Goal: Task Accomplishment & Management: Complete application form

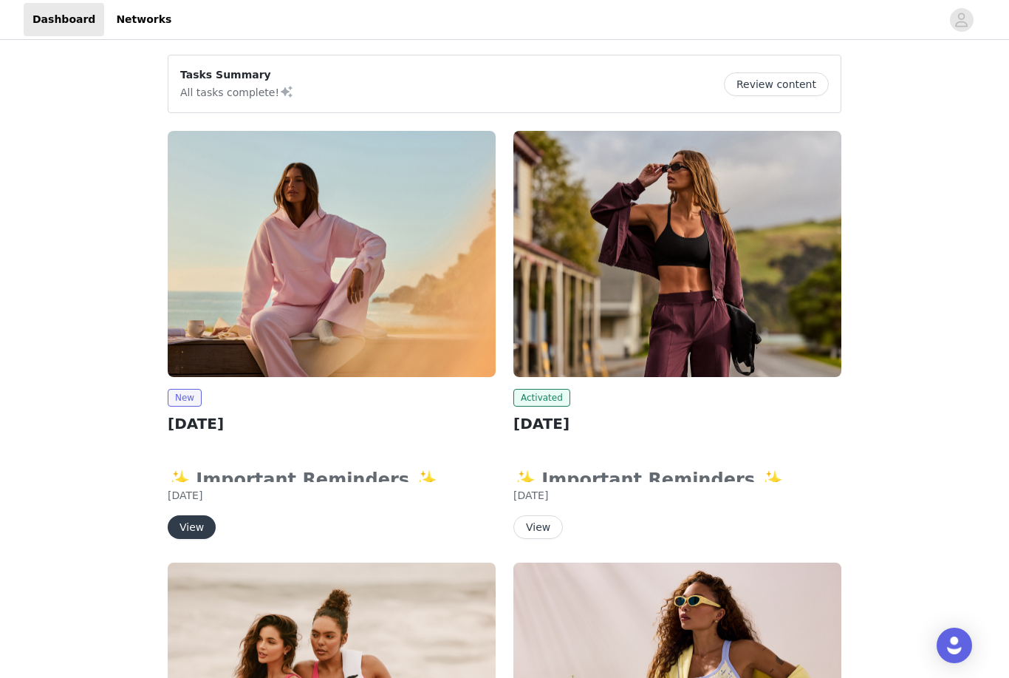
click at [238, 420] on h2 "[DATE]" at bounding box center [332, 423] width 328 height 22
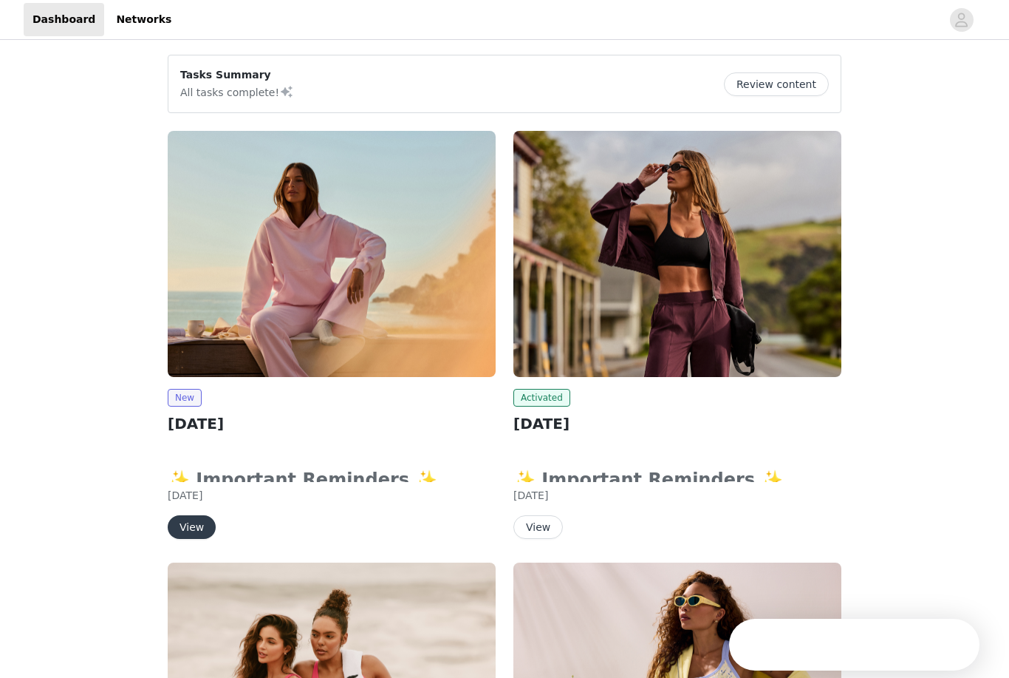
click at [204, 523] on button "View" at bounding box center [192, 527] width 48 height 24
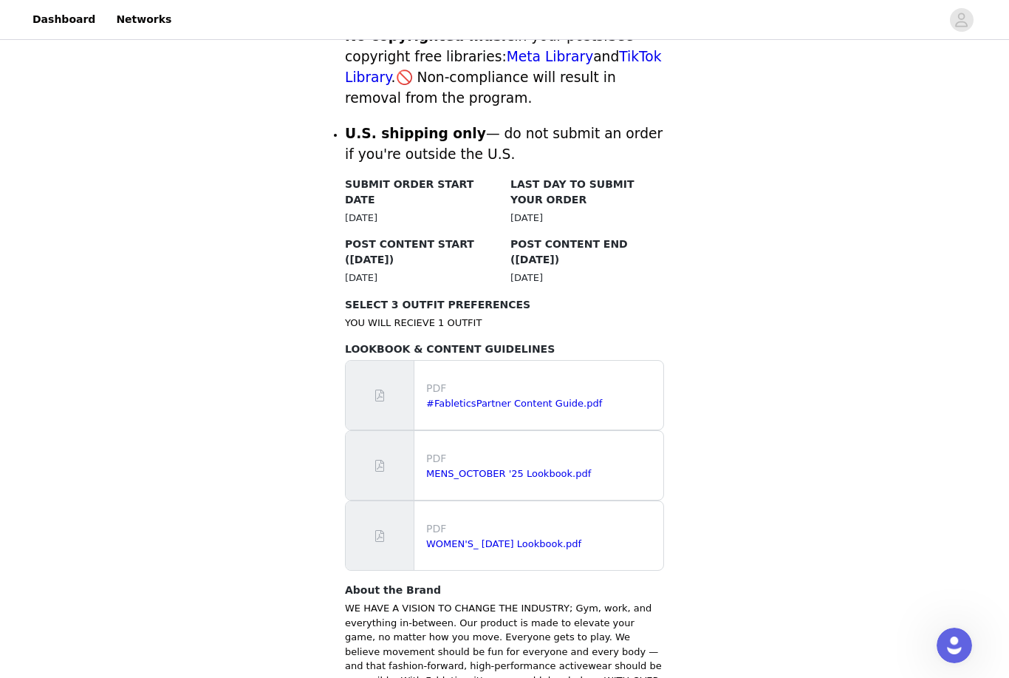
scroll to position [658, 0]
click at [524, 398] on link "#FableticsPartner Content Guide.pdf" at bounding box center [514, 403] width 176 height 11
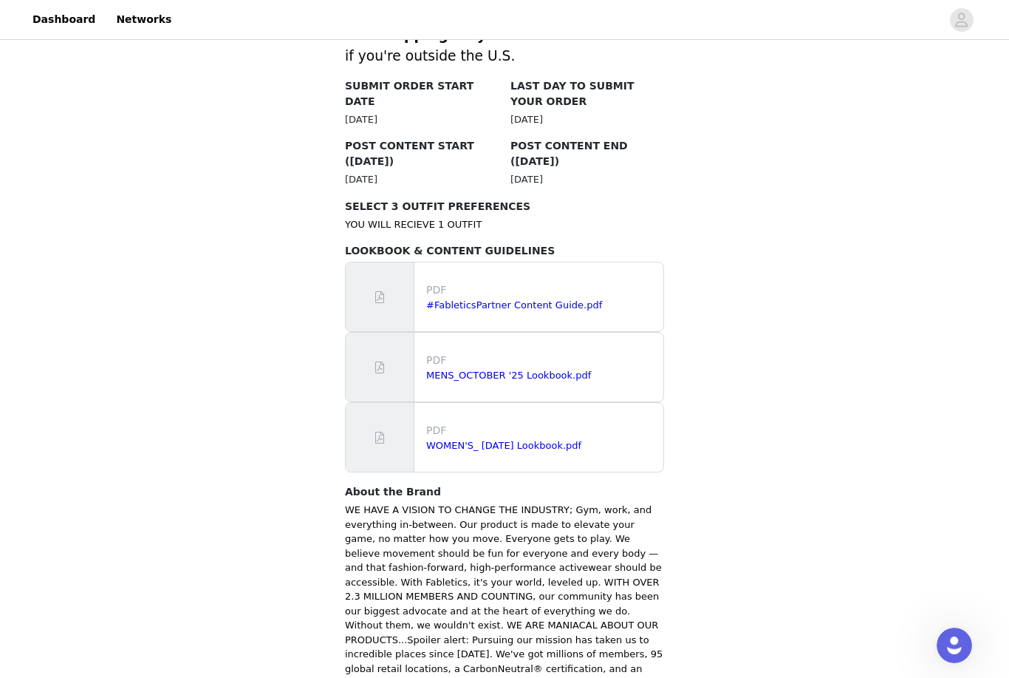
scroll to position [782, 0]
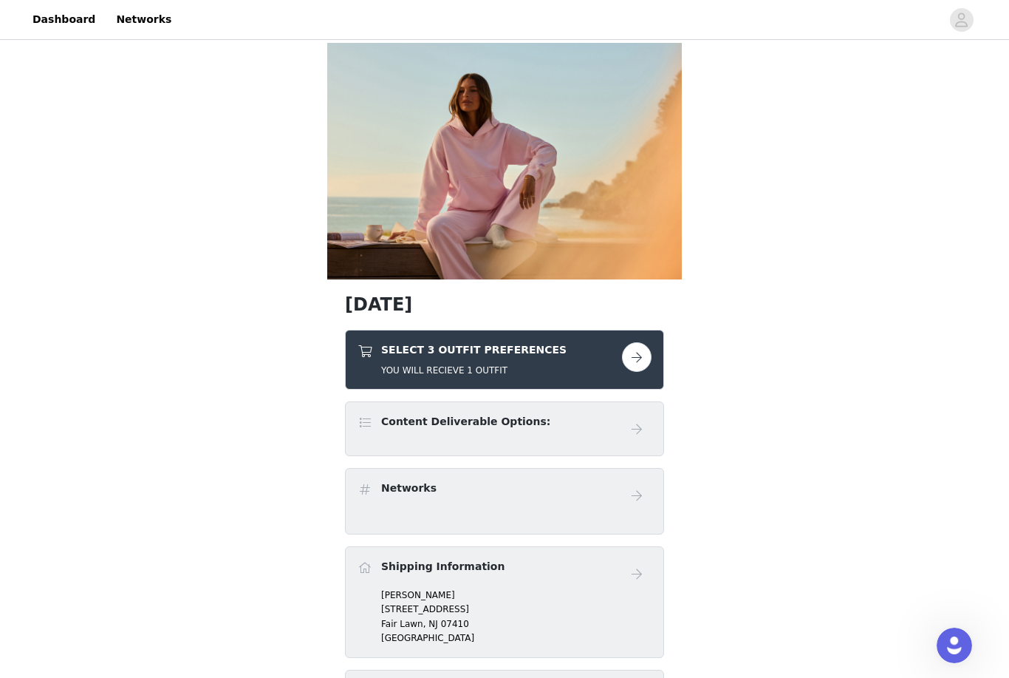
click at [644, 365] on button "button" at bounding box center [637, 357] width 30 height 30
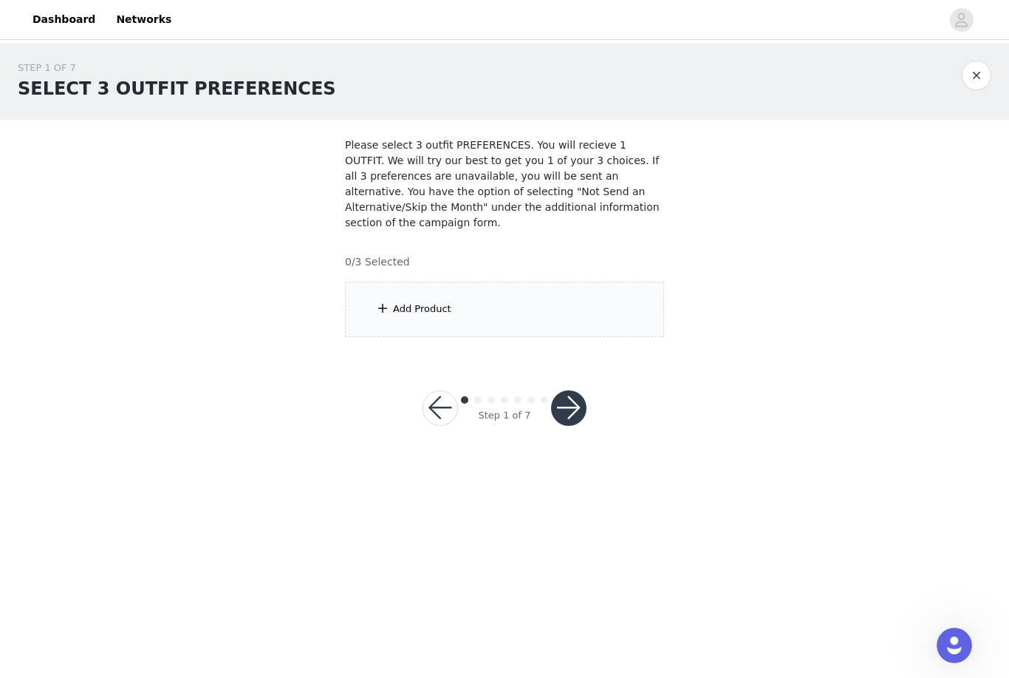
click at [492, 295] on div "Add Product" at bounding box center [504, 309] width 319 height 55
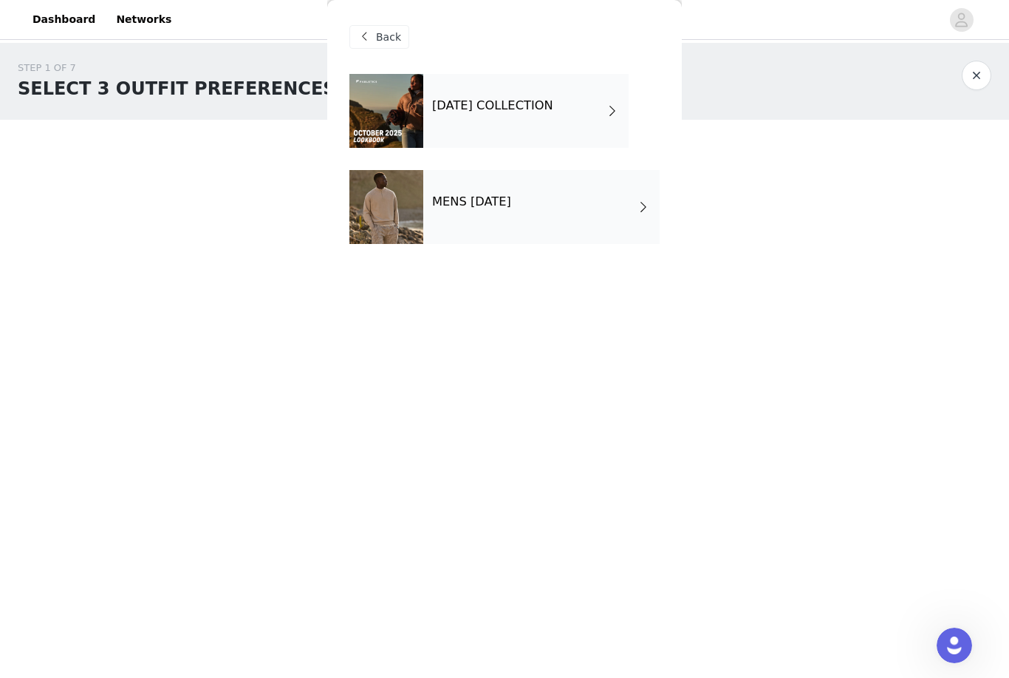
click at [601, 117] on div "OCTOBER 2025 COLLECTION" at bounding box center [525, 111] width 205 height 74
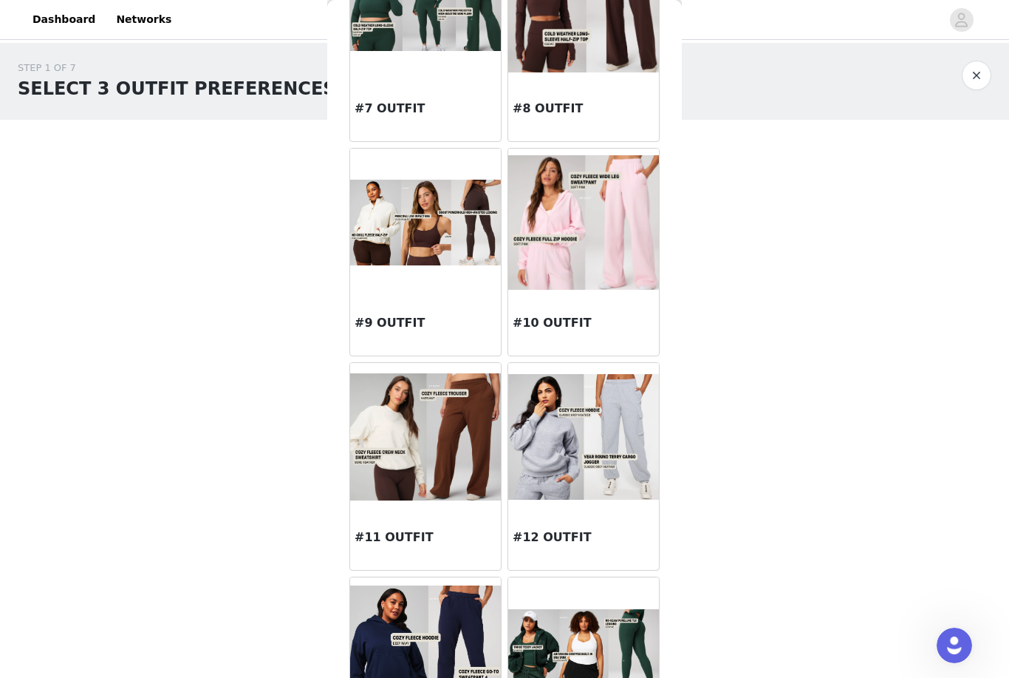
scroll to position [782, 0]
click at [465, 256] on img at bounding box center [425, 222] width 151 height 85
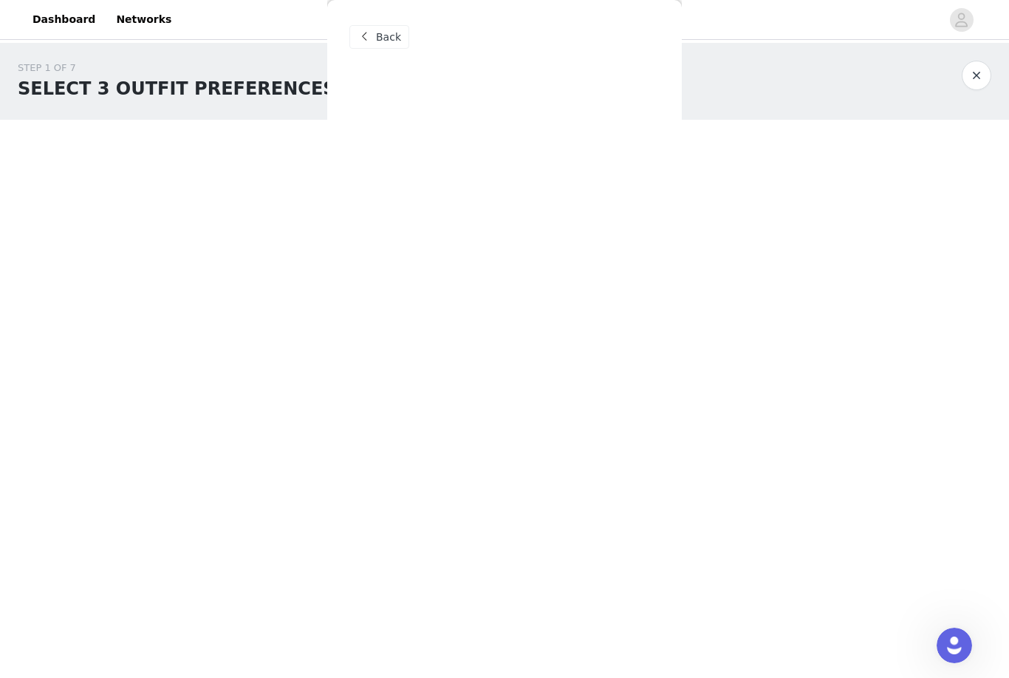
scroll to position [0, 0]
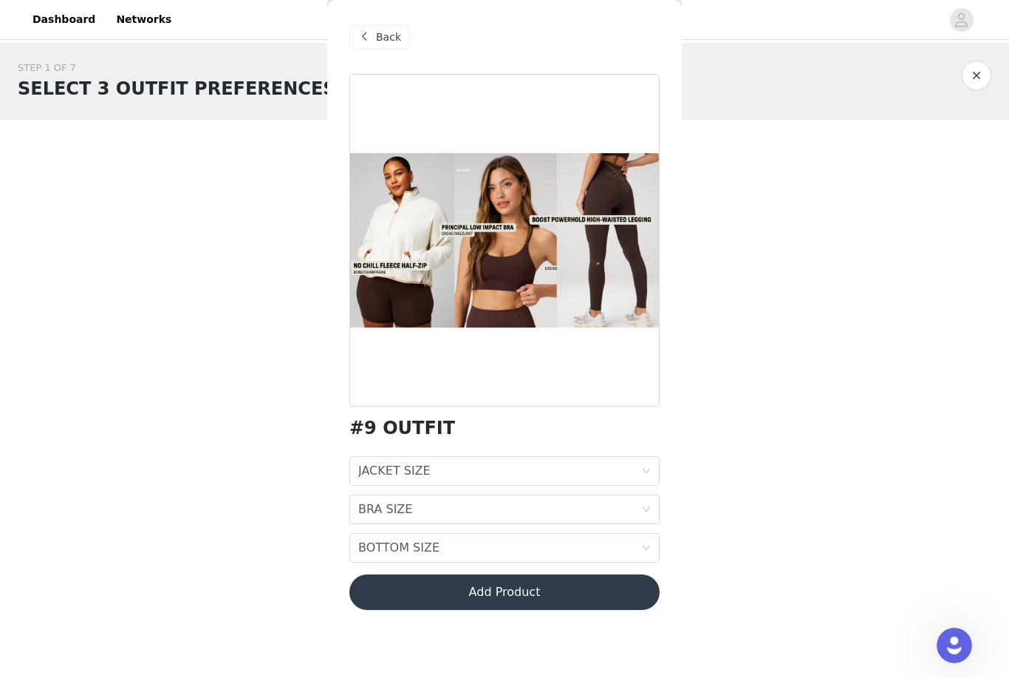
click at [392, 38] on span "Back" at bounding box center [388, 38] width 25 height 16
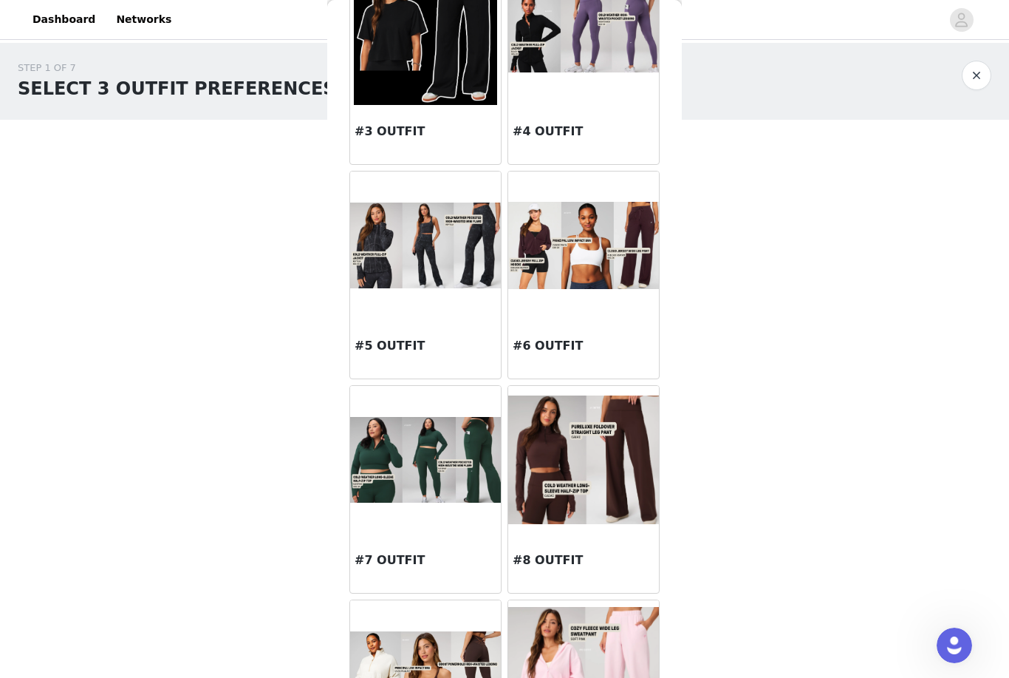
scroll to position [333, 0]
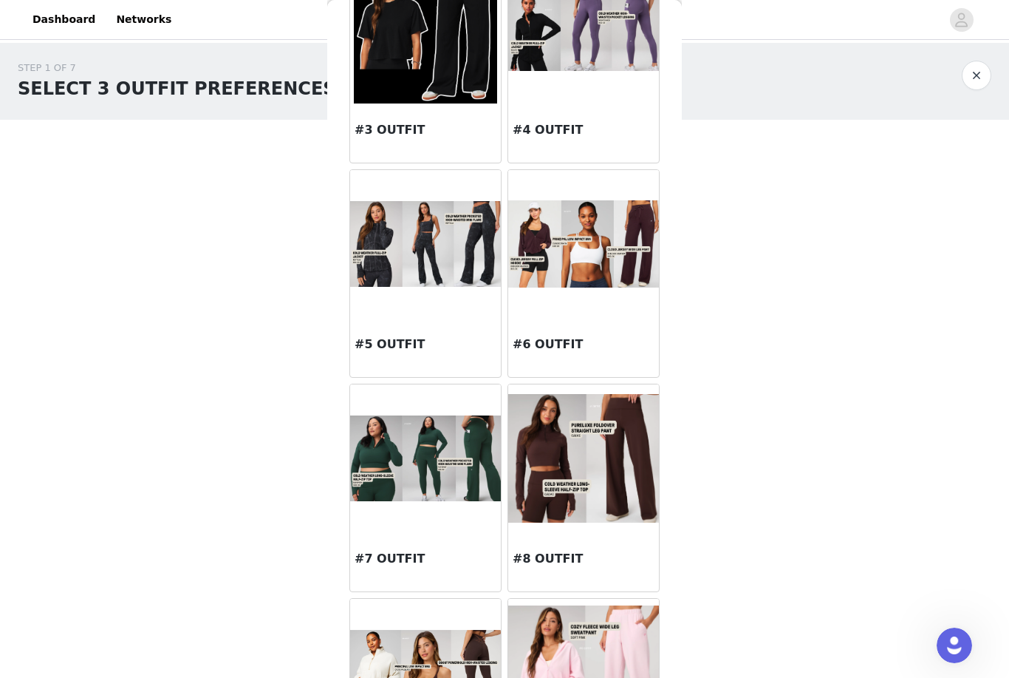
click at [454, 278] on img at bounding box center [425, 244] width 151 height 86
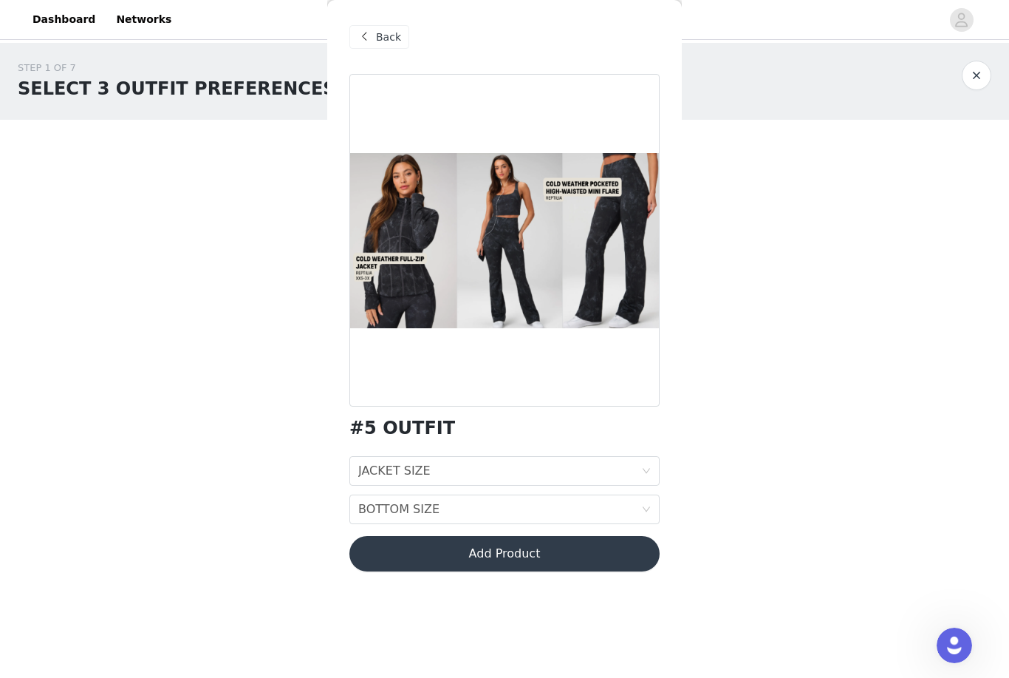
scroll to position [0, 0]
click at [393, 467] on div "JACKET SIZE" at bounding box center [394, 471] width 72 height 28
click at [389, 467] on div "JACKET SIZE" at bounding box center [394, 471] width 72 height 28
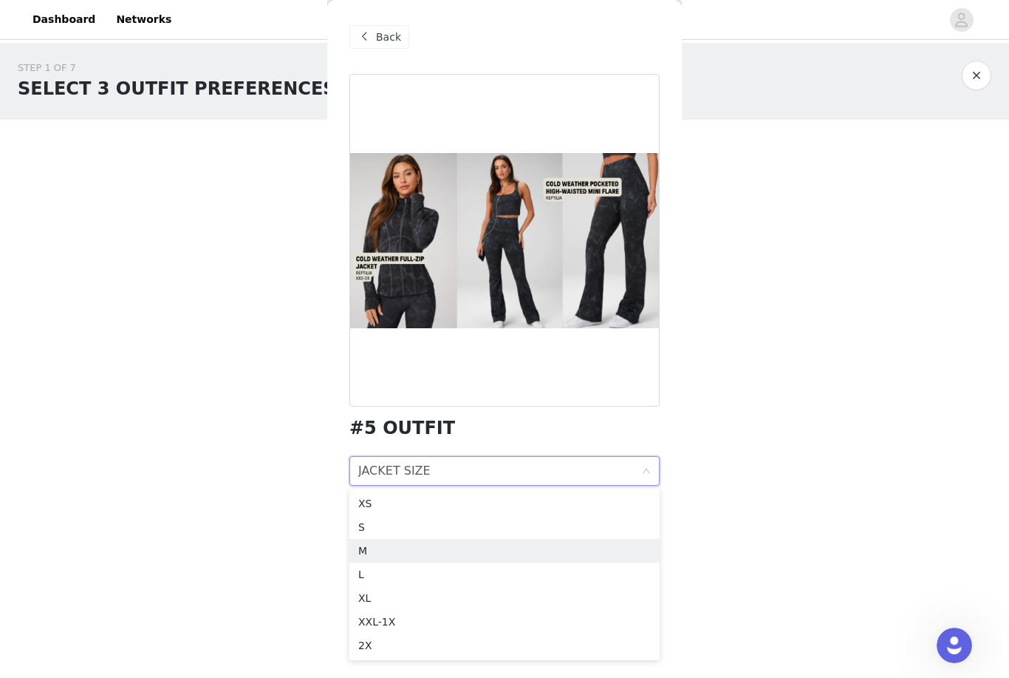
click at [379, 552] on div "M" at bounding box center [504, 550] width 293 height 16
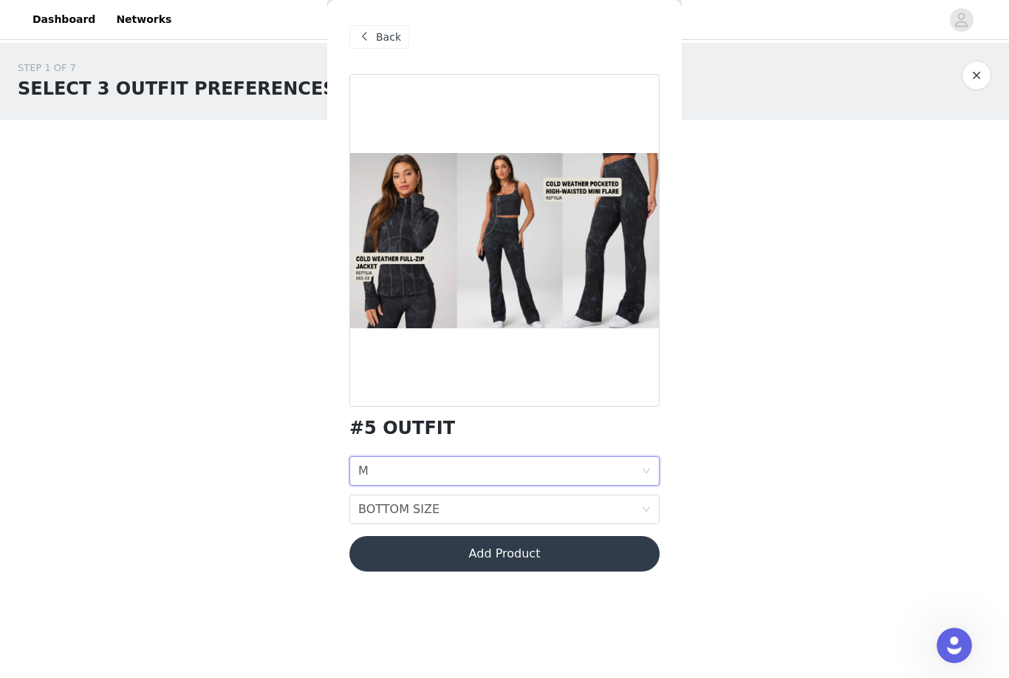
click at [298, 457] on div "STEP 1 OF 7 SELECT 3 OUTFIT PREFERENCES Please select 3 outfit PREFERENCES. You…" at bounding box center [504, 252] width 1009 height 418
click at [358, 467] on div "M" at bounding box center [363, 471] width 10 height 28
click at [308, 448] on div "STEP 1 OF 7 SELECT 3 OUTFIT PREFERENCES Please select 3 outfit PREFERENCES. You…" at bounding box center [504, 252] width 1009 height 418
click at [368, 469] on div "M" at bounding box center [363, 471] width 10 height 28
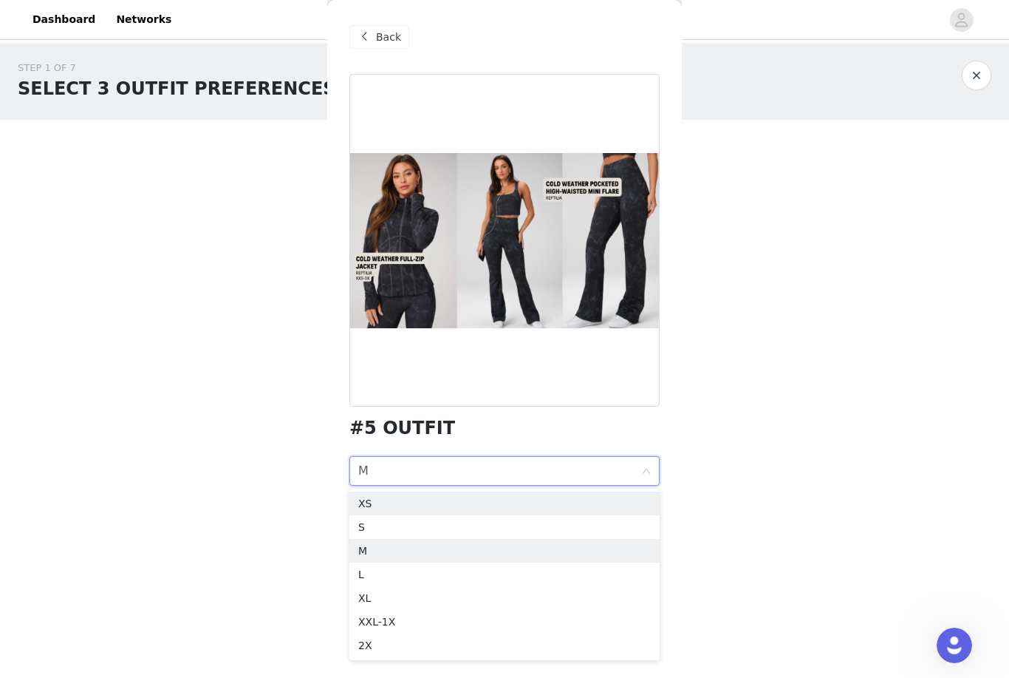
click at [366, 509] on div "XS" at bounding box center [504, 503] width 293 height 16
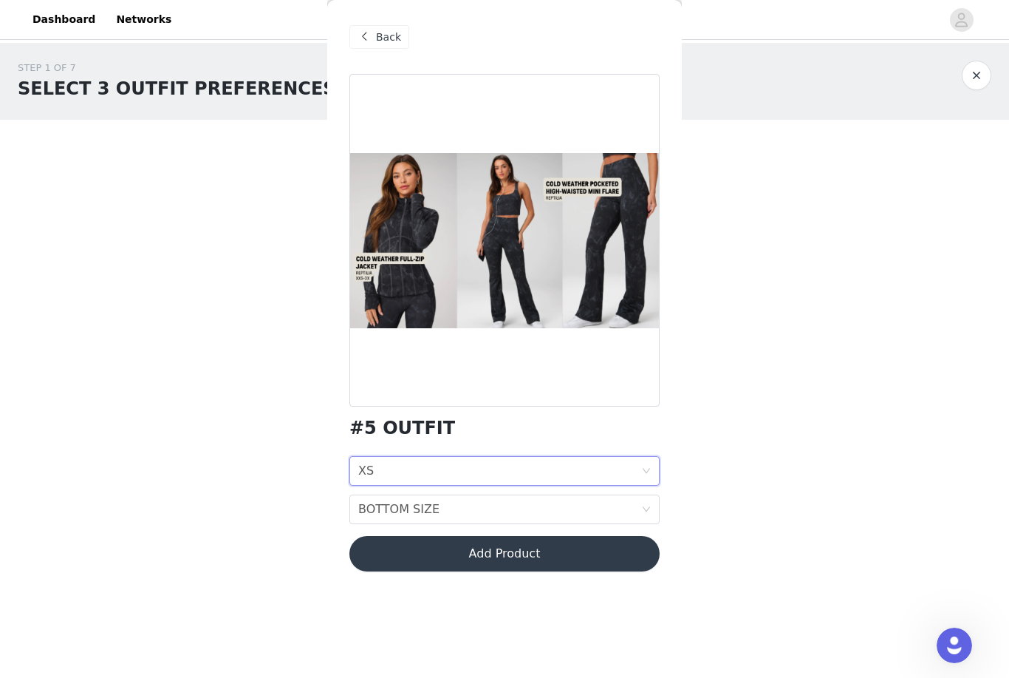
click at [358, 477] on div "XS" at bounding box center [366, 471] width 16 height 28
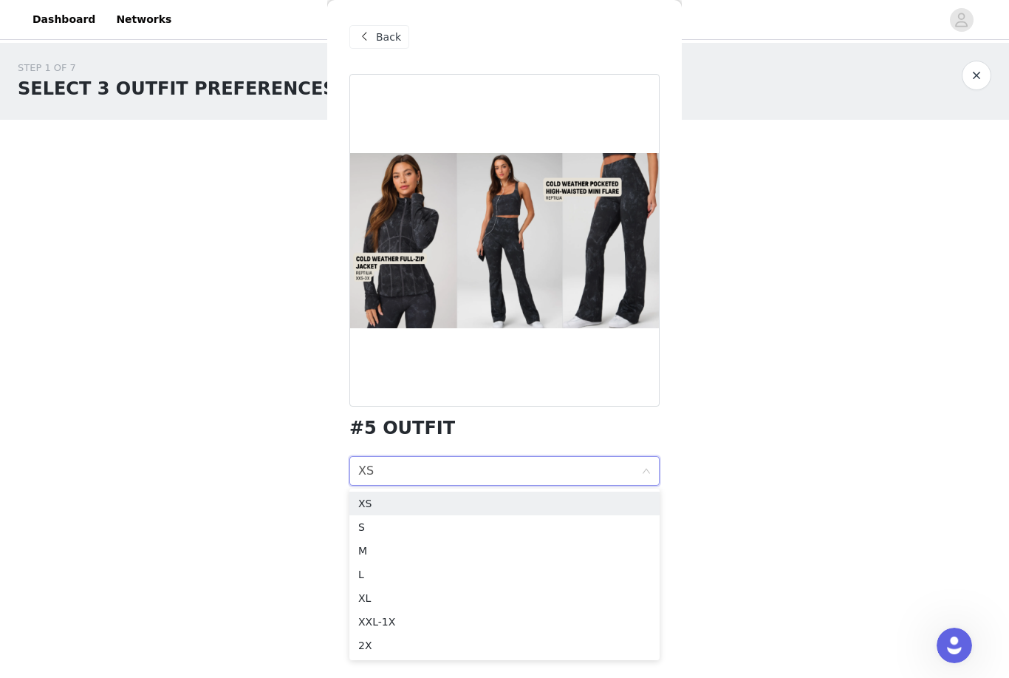
click at [369, 552] on div "M" at bounding box center [504, 550] width 293 height 16
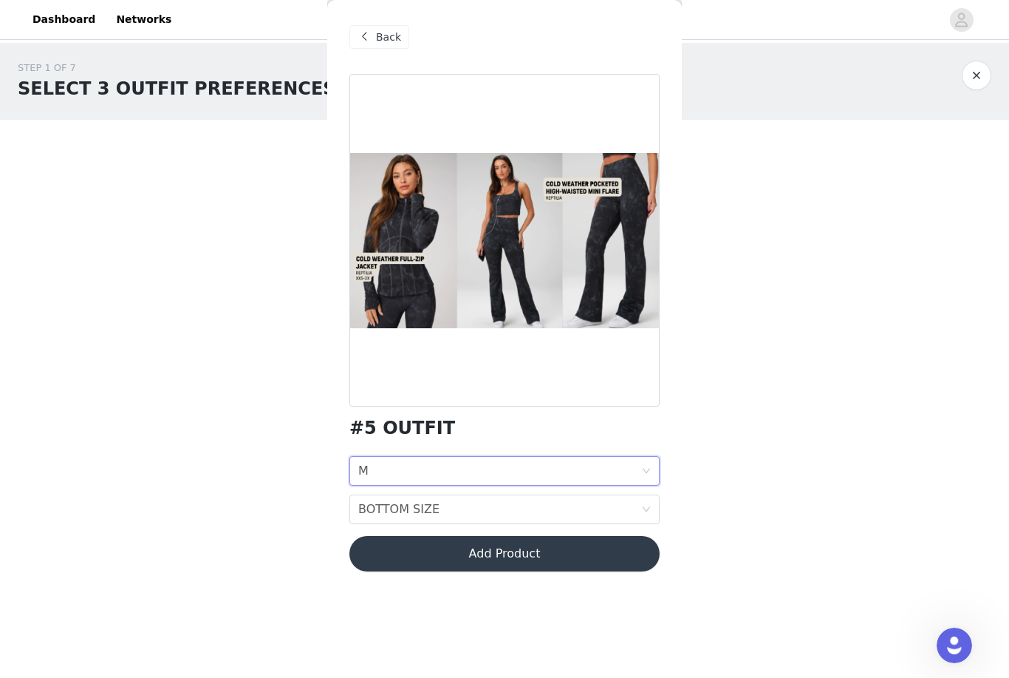
click at [367, 511] on div "BOTTOM SIZE" at bounding box center [398, 509] width 81 height 28
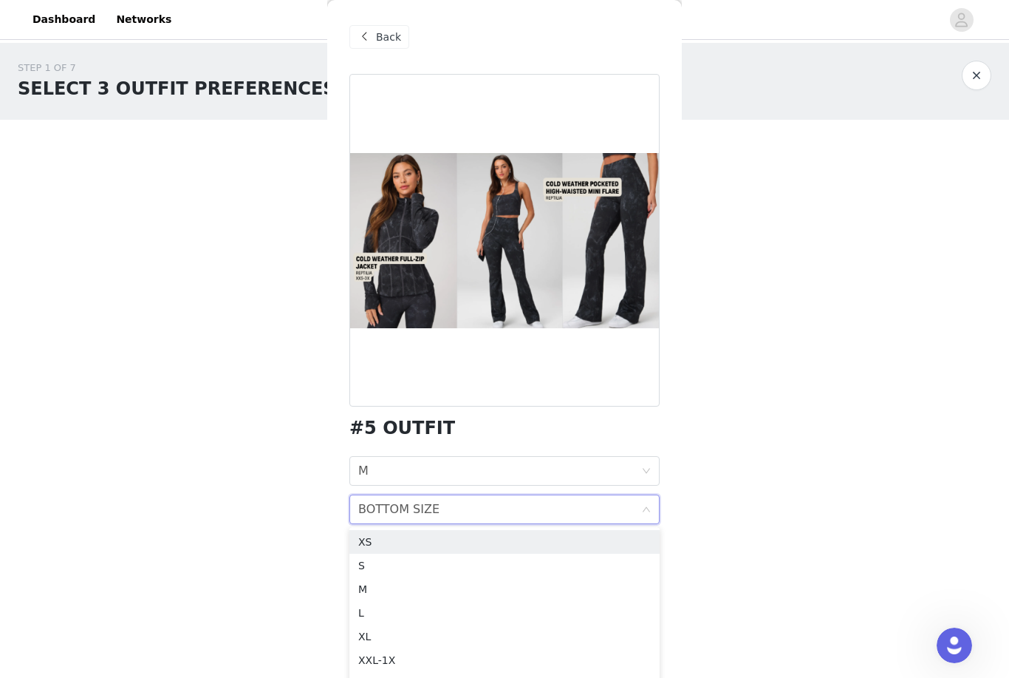
click at [369, 611] on div "L" at bounding box center [504, 612] width 293 height 16
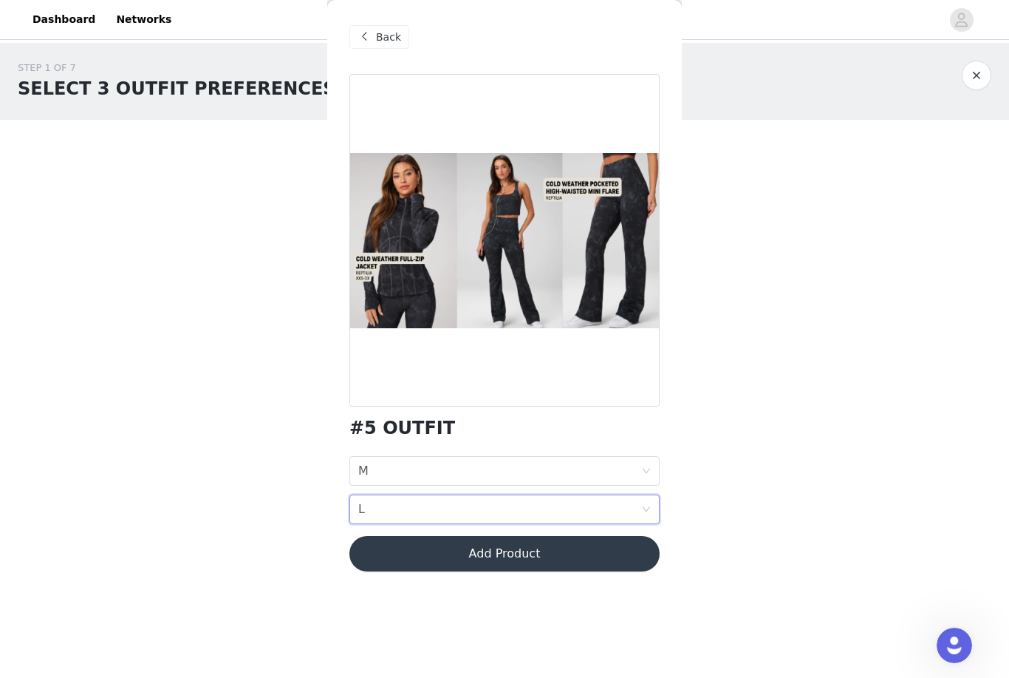
click at [400, 548] on button "Add Product" at bounding box center [504, 553] width 310 height 35
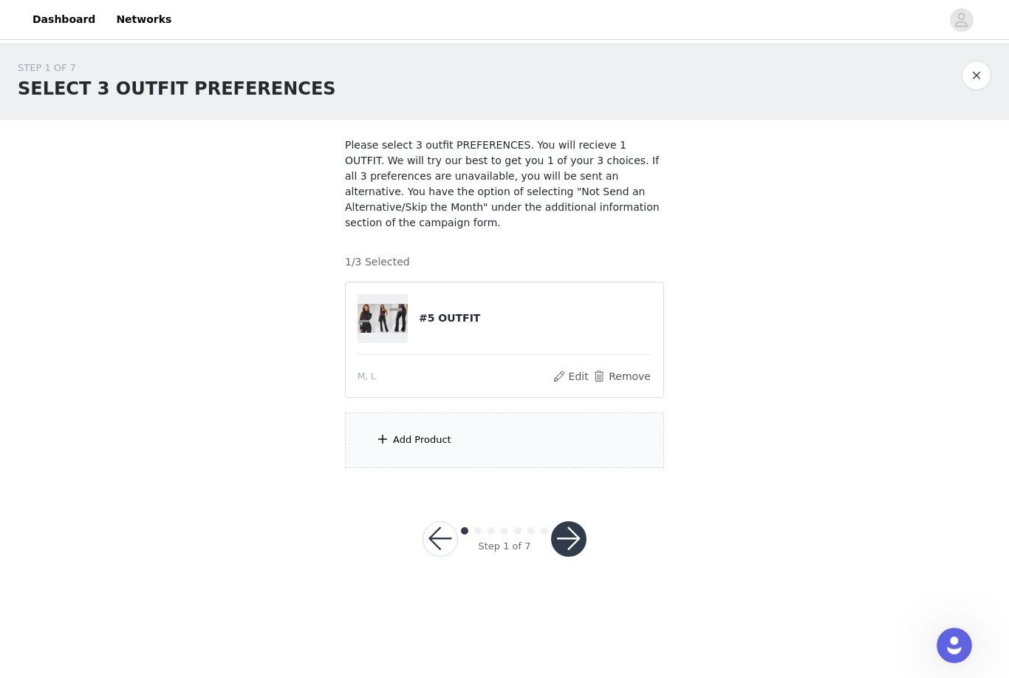
click at [394, 431] on div "Add Product" at bounding box center [504, 439] width 319 height 55
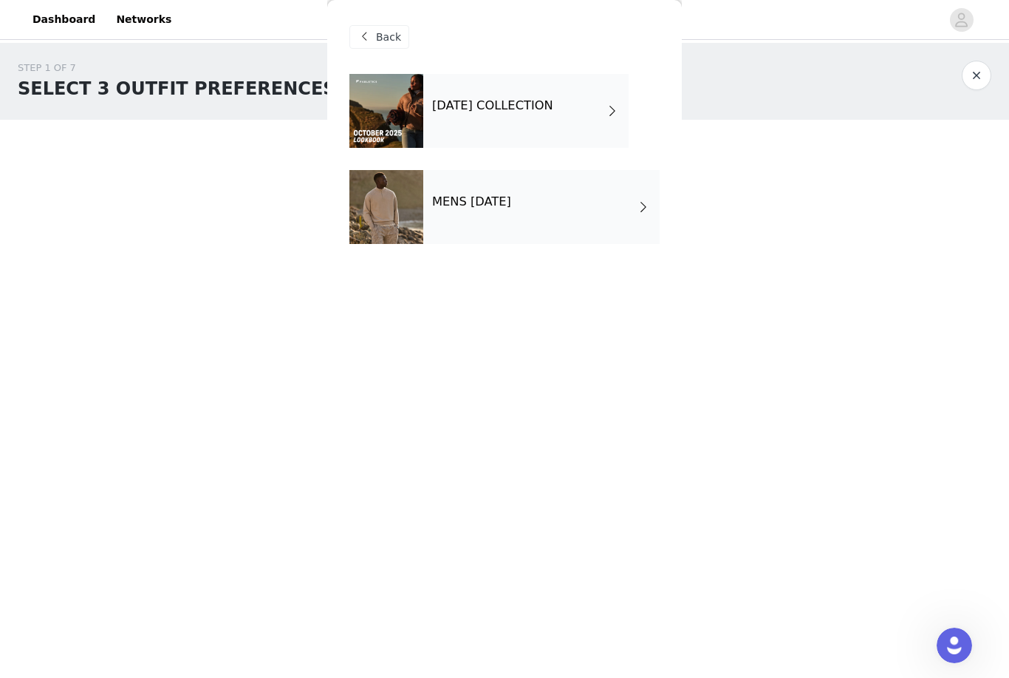
click at [463, 98] on div "OCTOBER 2025 COLLECTION" at bounding box center [525, 111] width 205 height 74
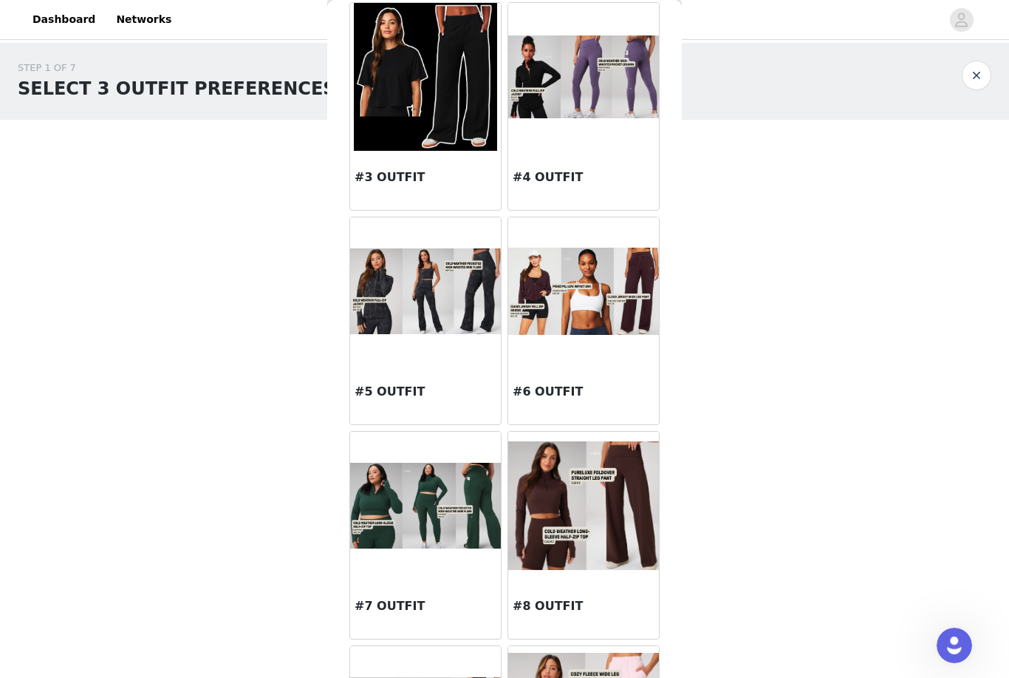
scroll to position [287, 0]
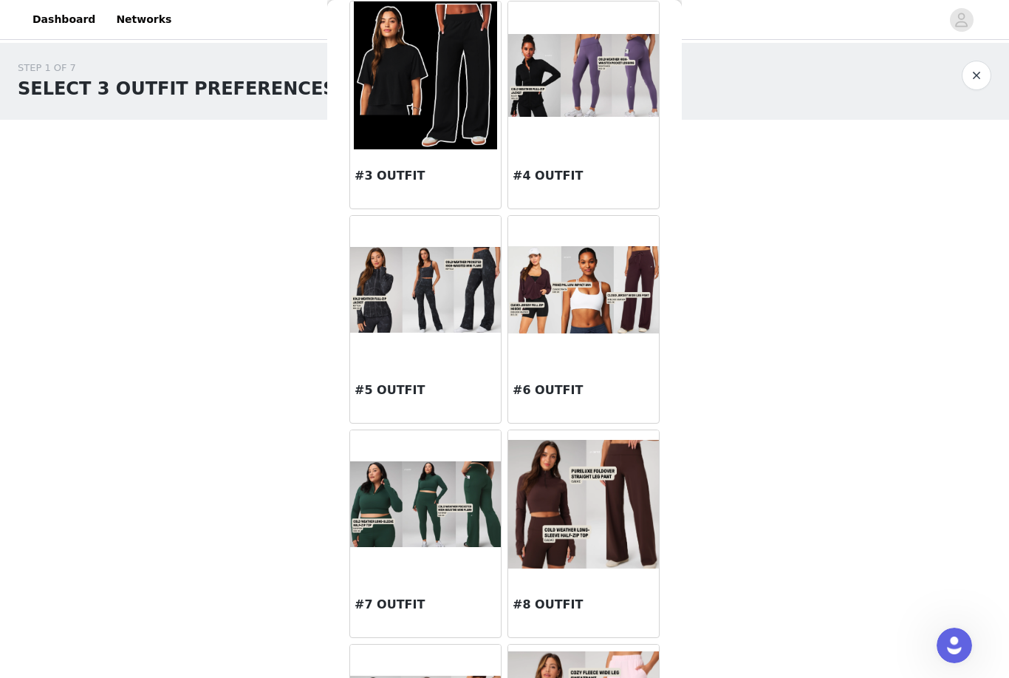
click at [428, 516] on img at bounding box center [425, 504] width 151 height 86
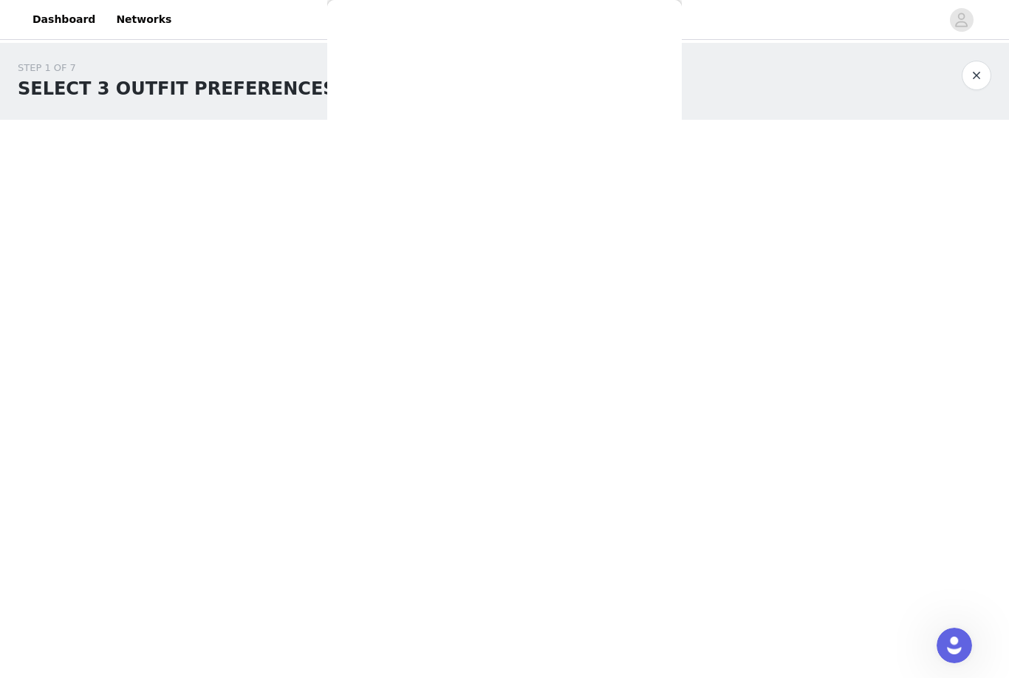
scroll to position [0, 0]
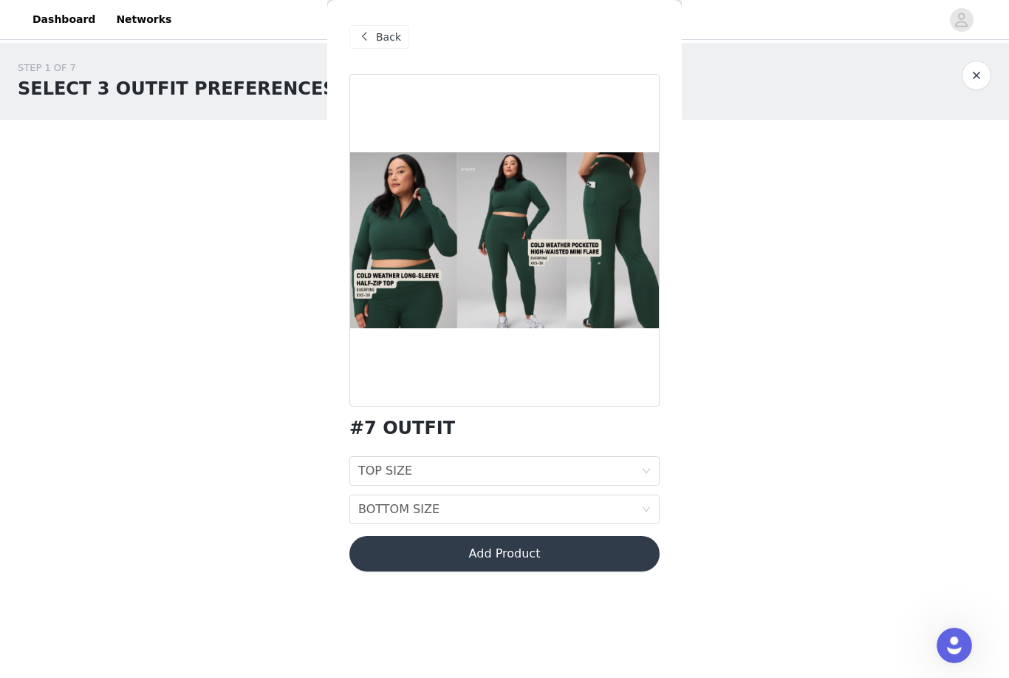
click at [393, 471] on div "TOP SIZE" at bounding box center [385, 471] width 54 height 28
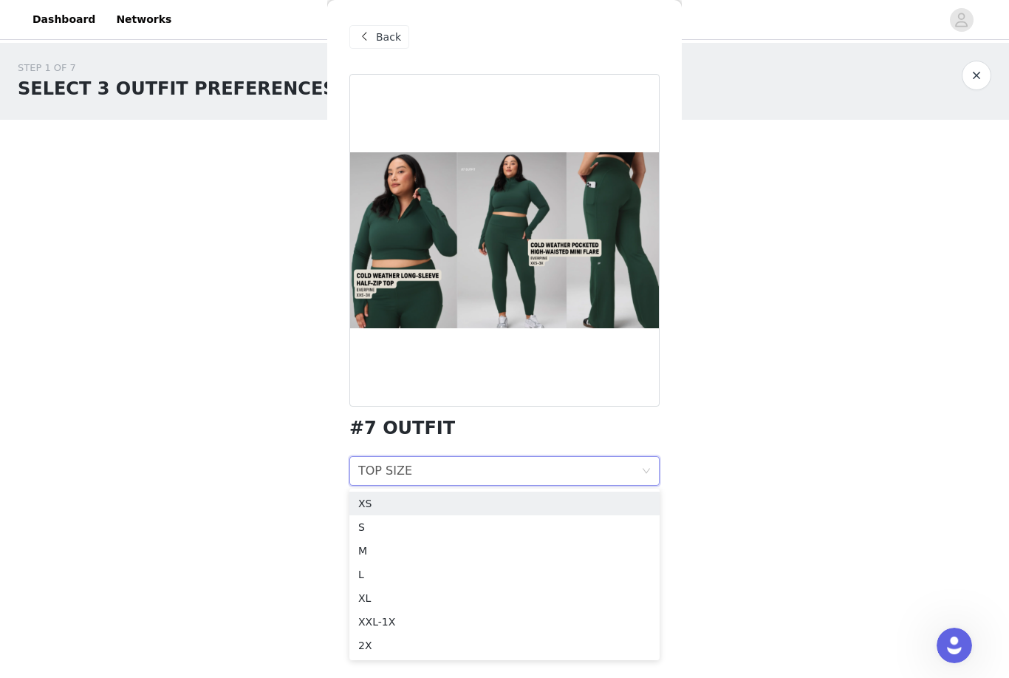
click at [16, 351] on div "STEP 1 OF 7 SELECT 3 OUTFIT PREFERENCES Please select 3 outfit PREFERENCES. You…" at bounding box center [504, 264] width 1009 height 443
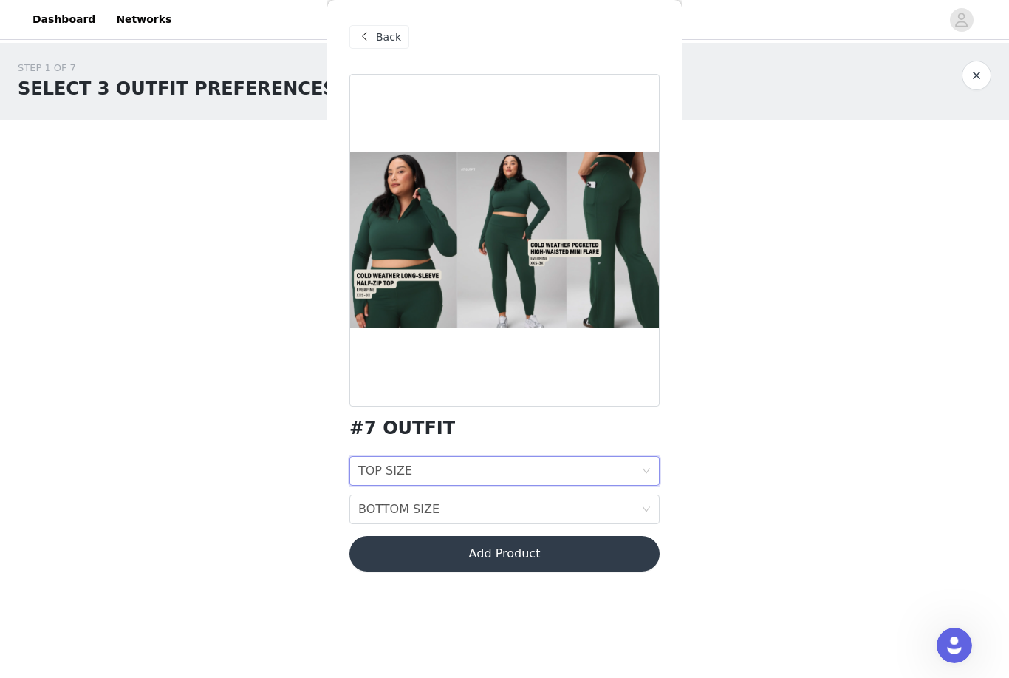
click at [383, 551] on button "Add Product" at bounding box center [504, 553] width 310 height 35
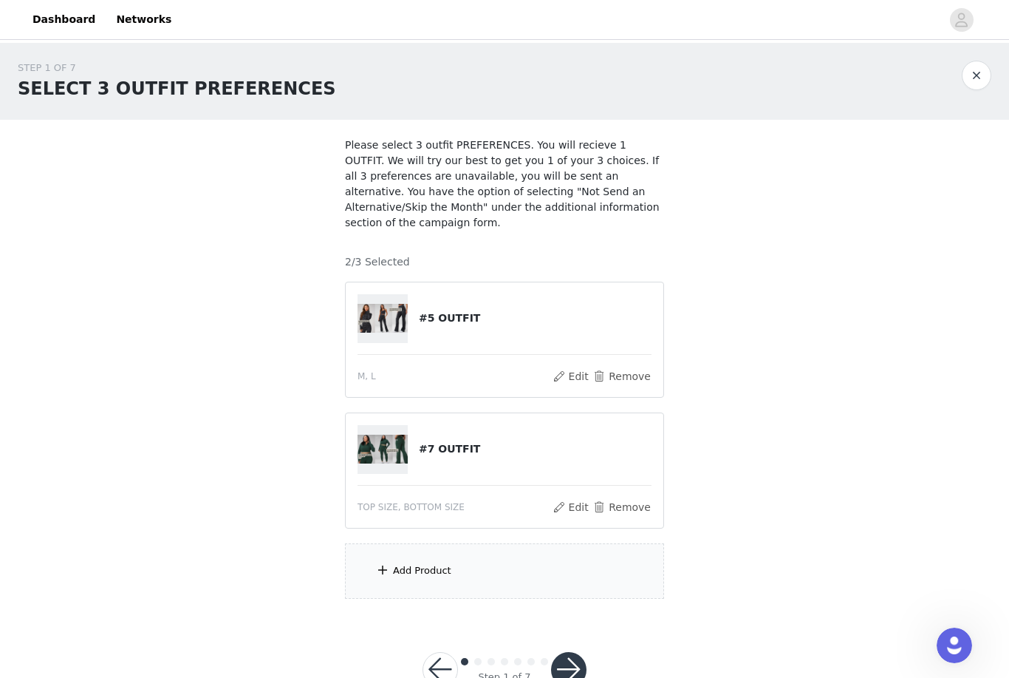
click at [400, 487] on article "#7 OUTFIT TOP SIZE, BOTTOM SIZE Edit Remove" at bounding box center [504, 470] width 319 height 116
click at [641, 507] on button "Remove" at bounding box center [622, 507] width 59 height 18
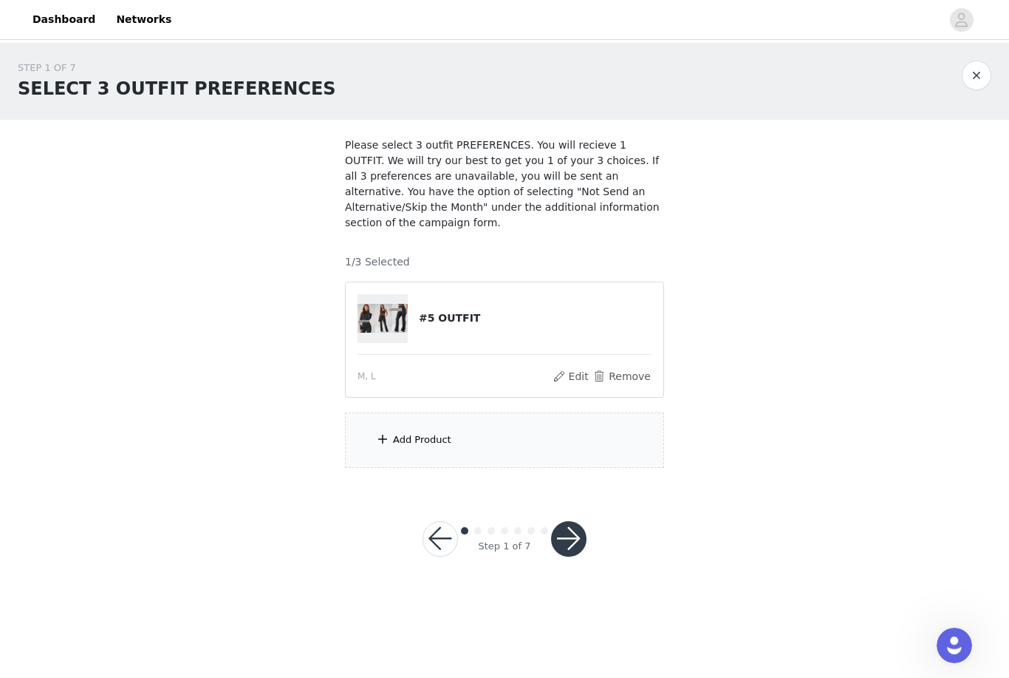
click at [415, 451] on div "Add Product" at bounding box center [504, 439] width 319 height 55
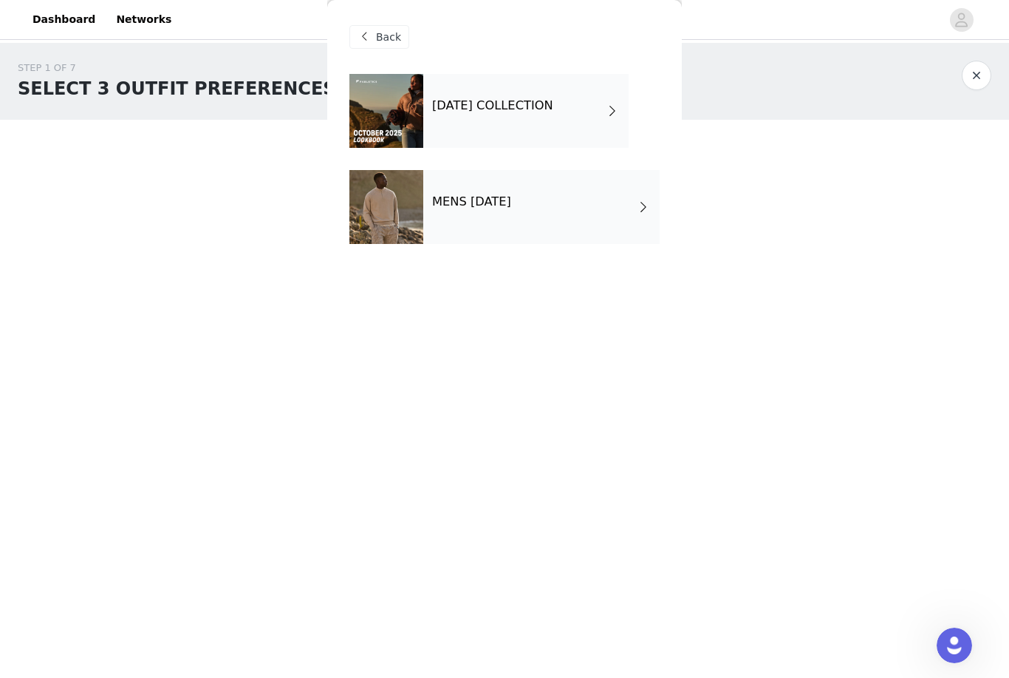
click at [435, 112] on h4 "OCTOBER 2025 COLLECTION" at bounding box center [492, 105] width 121 height 13
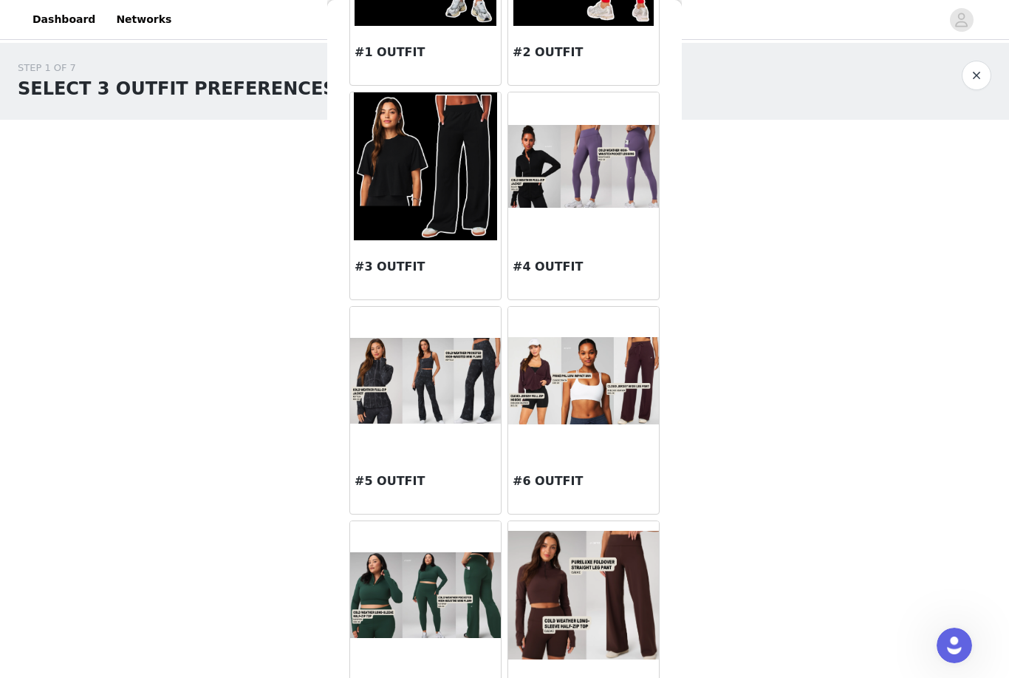
scroll to position [198, 0]
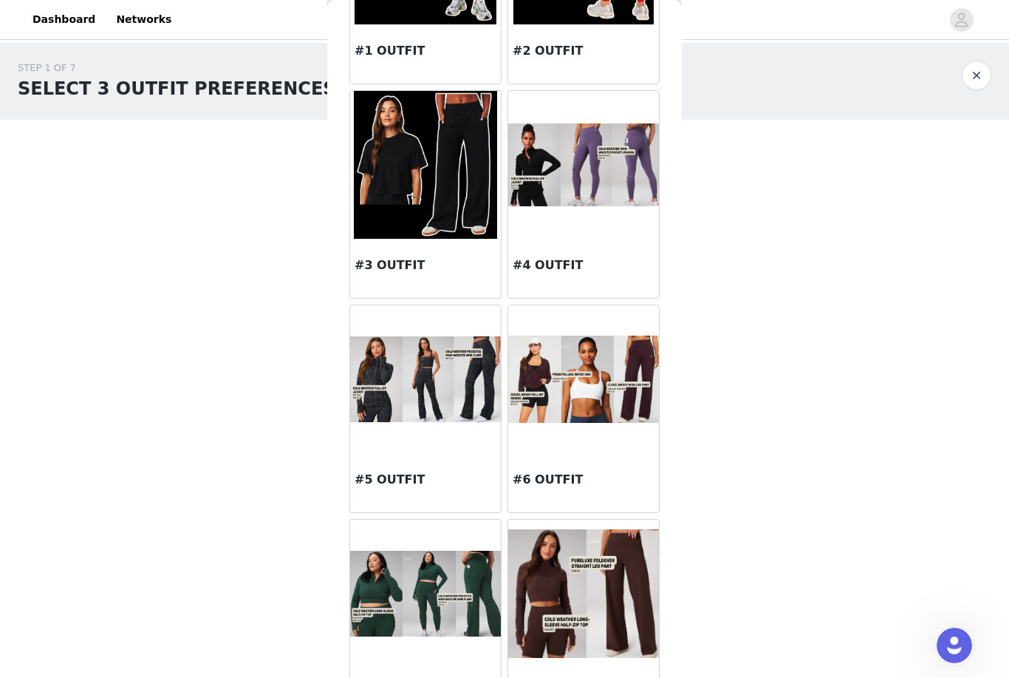
click at [422, 593] on img at bounding box center [425, 593] width 151 height 86
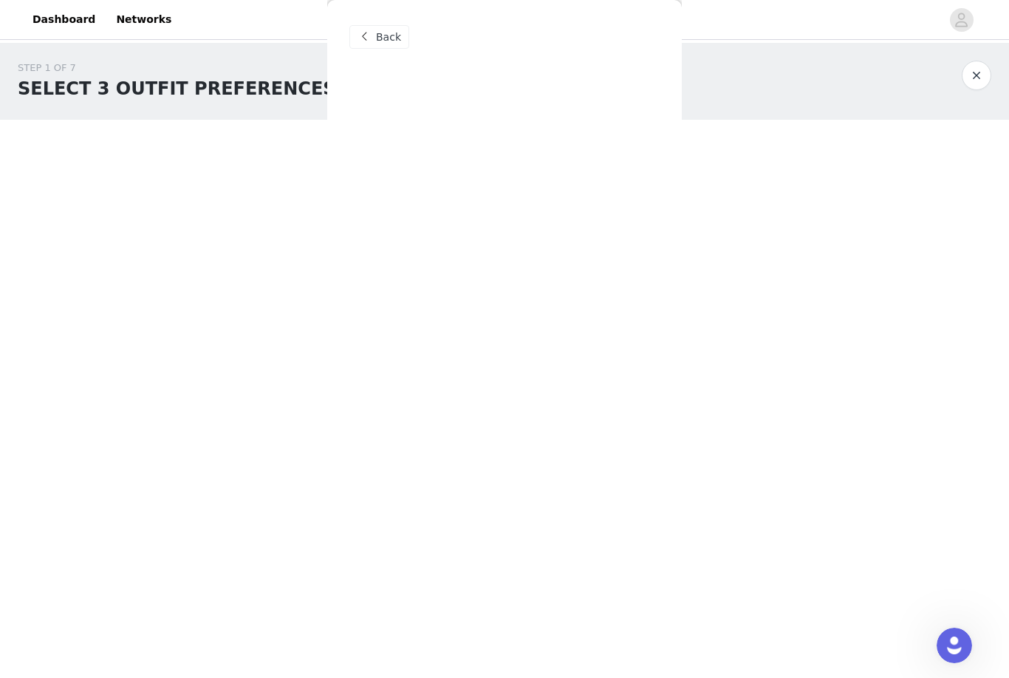
scroll to position [0, 0]
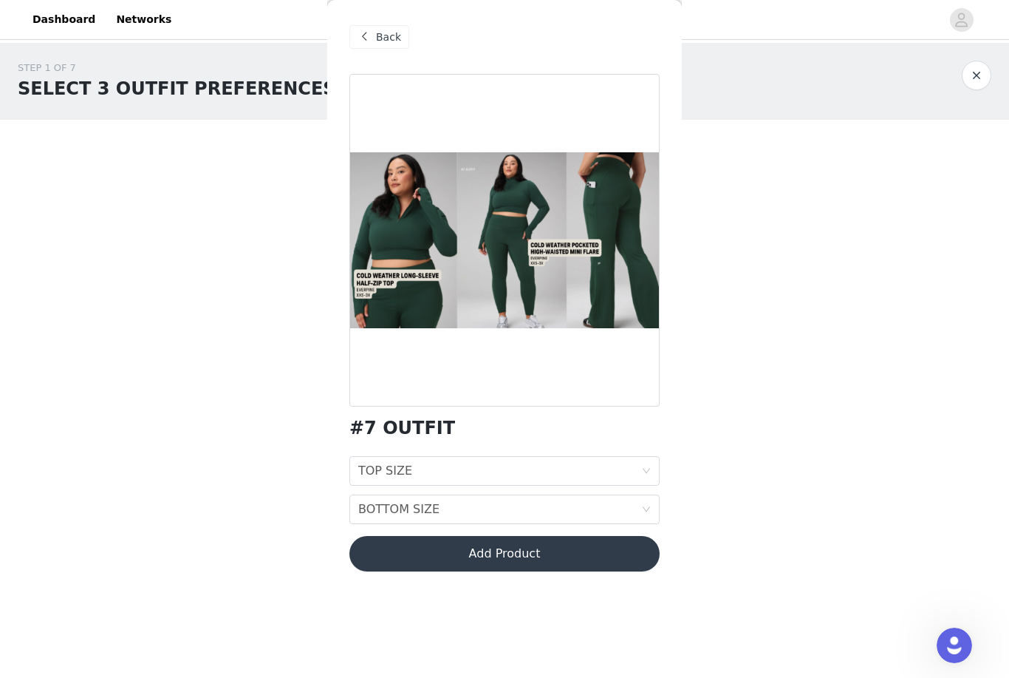
click at [397, 474] on div "TOP SIZE" at bounding box center [385, 471] width 54 height 28
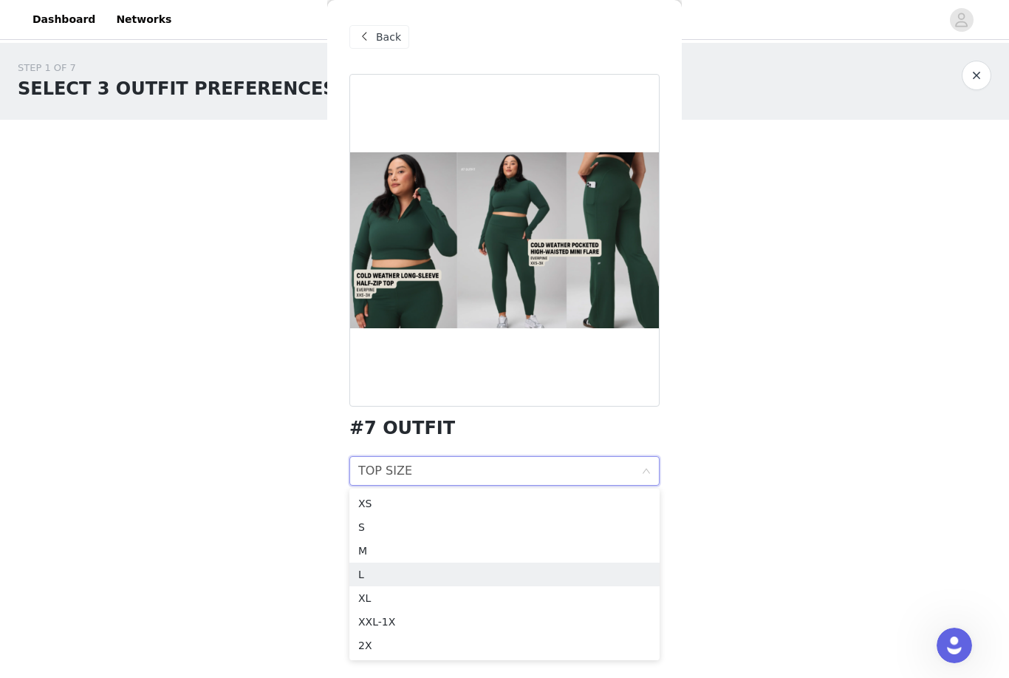
click at [376, 572] on div "L" at bounding box center [504, 574] width 293 height 16
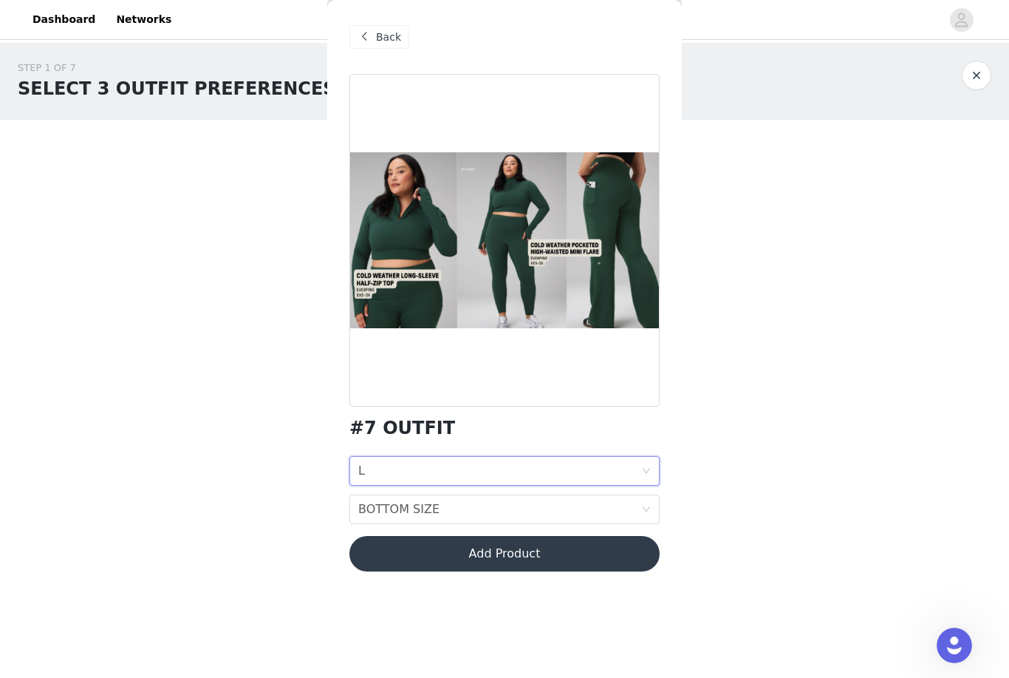
click at [397, 508] on div "BOTTOM SIZE" at bounding box center [398, 509] width 81 height 28
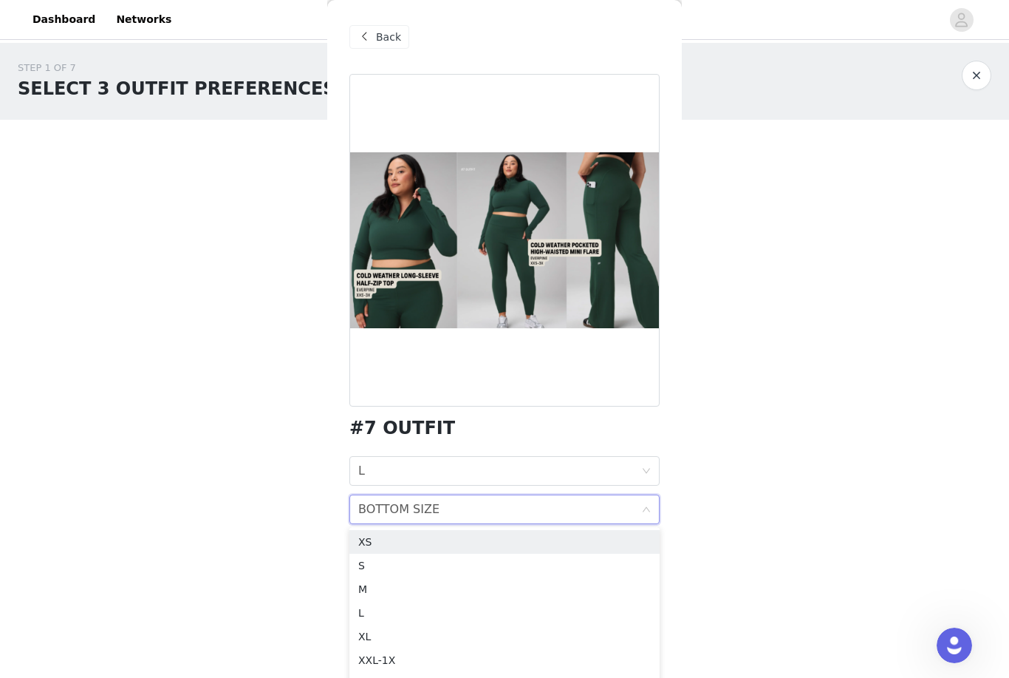
click at [372, 603] on li "L" at bounding box center [504, 613] width 310 height 24
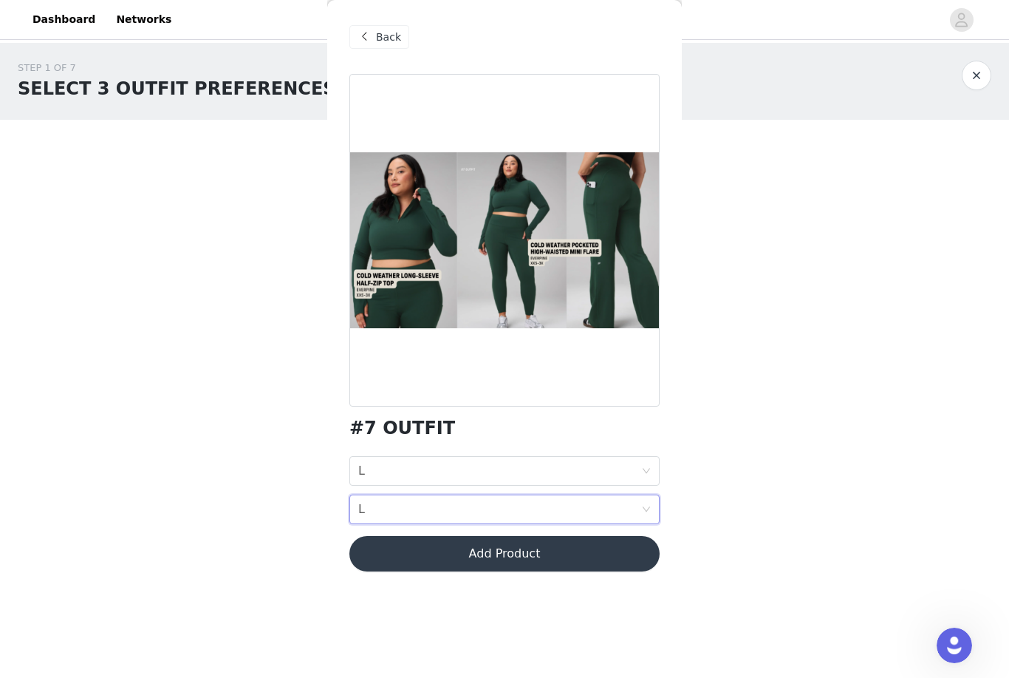
click at [403, 550] on button "Add Product" at bounding box center [504, 553] width 310 height 35
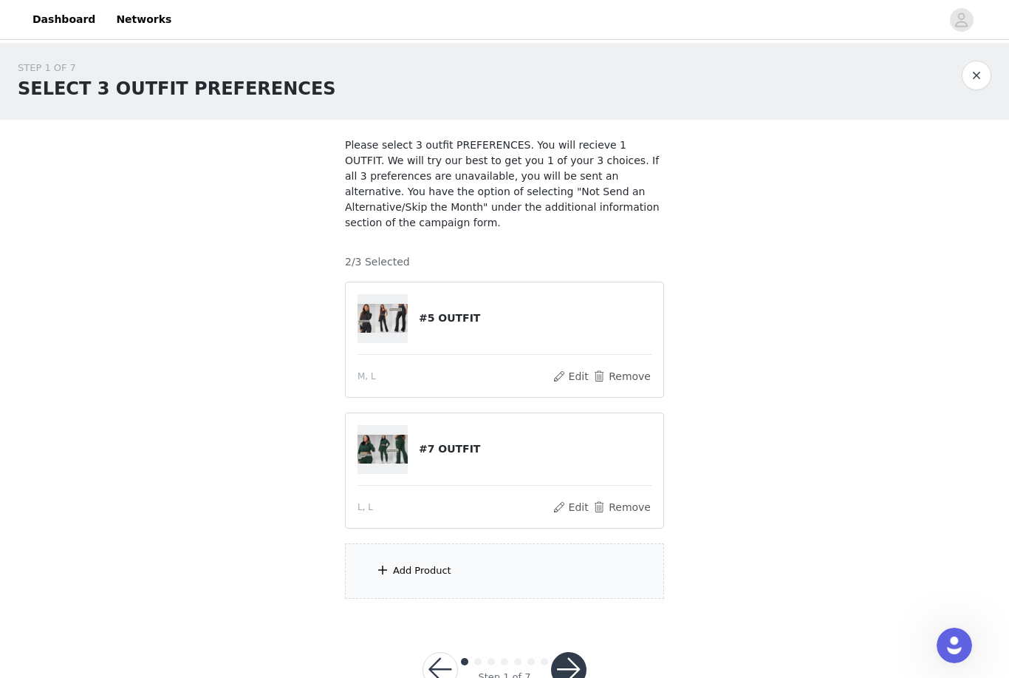
click at [403, 570] on div "Add Product" at bounding box center [422, 570] width 58 height 15
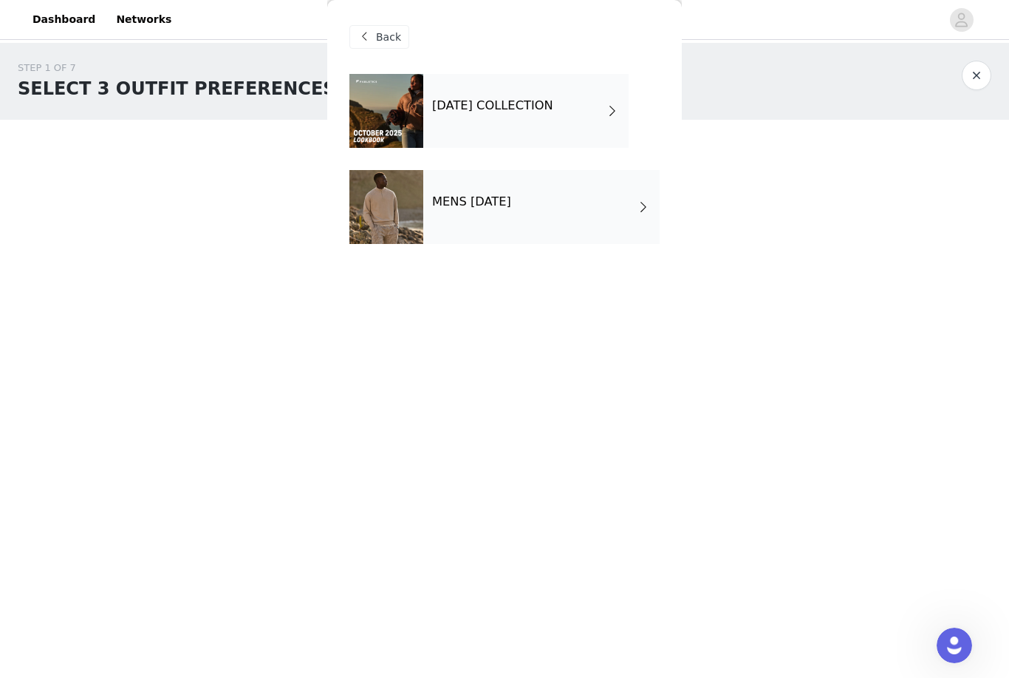
click at [466, 125] on div "OCTOBER 2025 COLLECTION" at bounding box center [525, 111] width 205 height 74
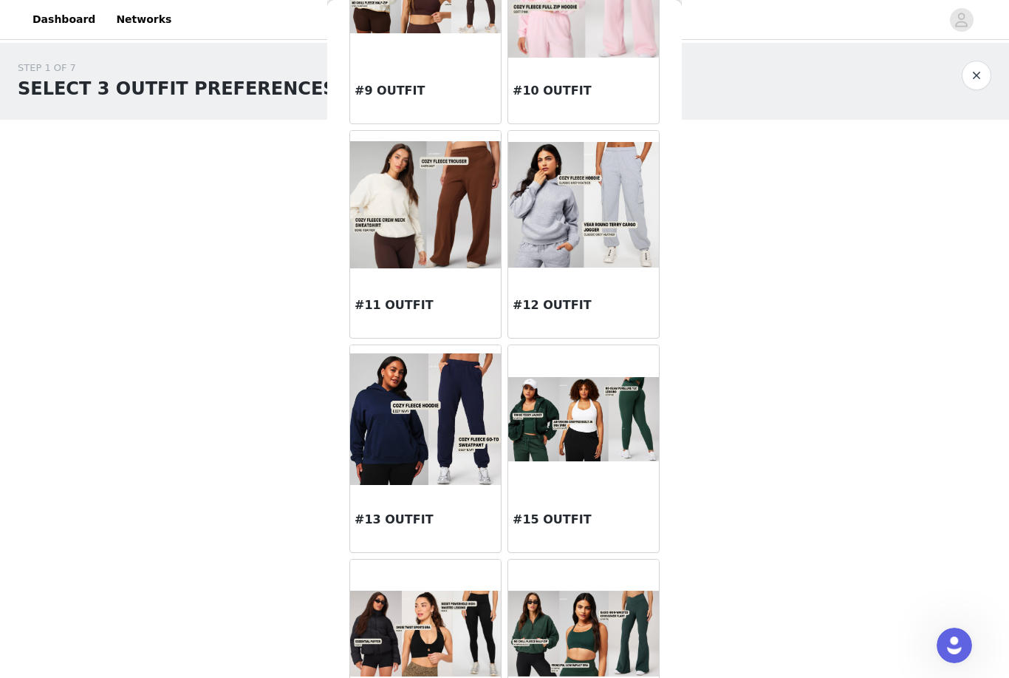
scroll to position [1019, 0]
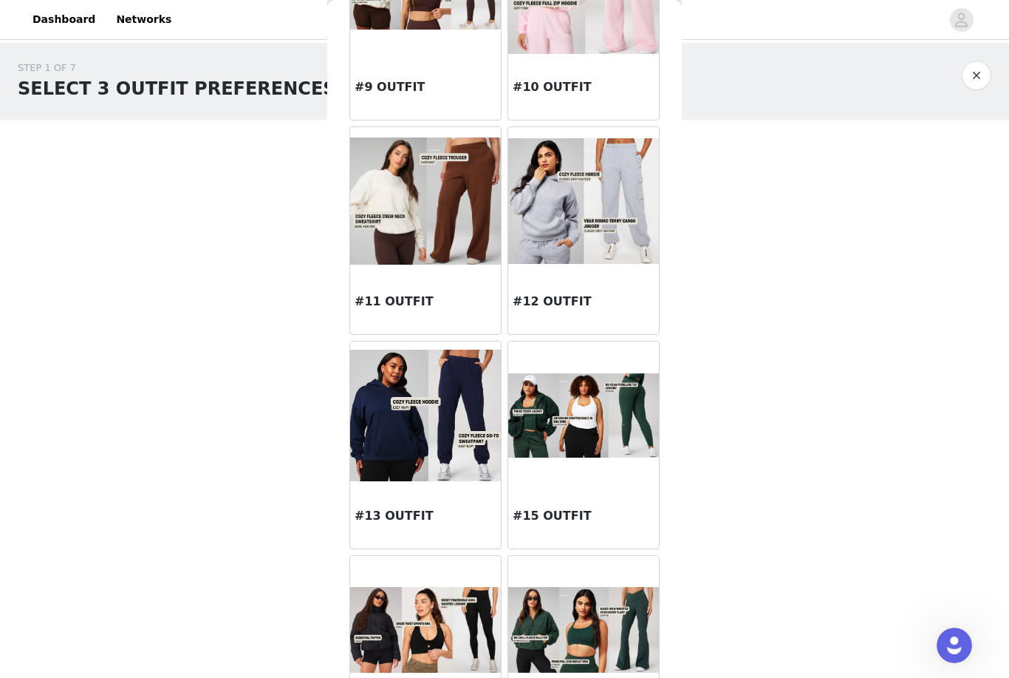
click at [569, 482] on div at bounding box center [583, 415] width 151 height 148
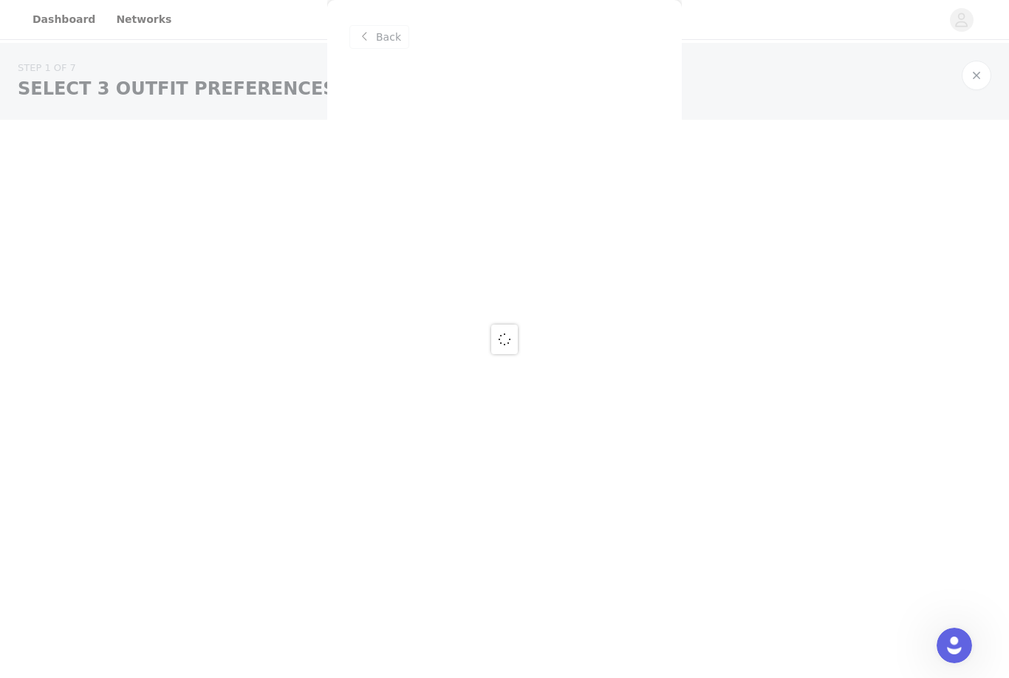
scroll to position [0, 0]
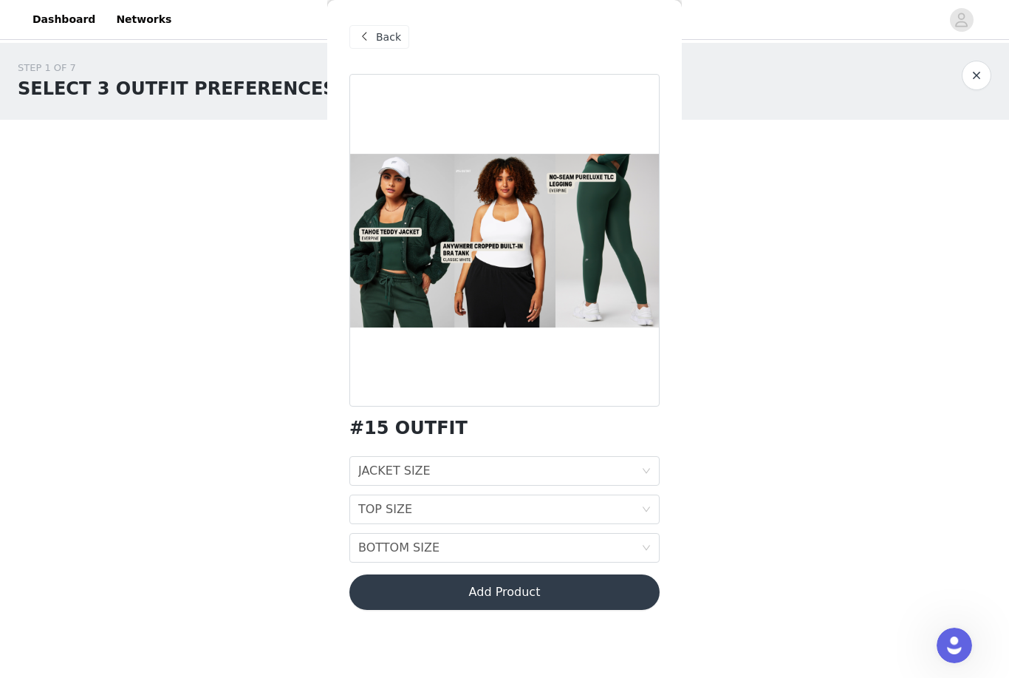
click at [427, 471] on div "JACKET SIZE" at bounding box center [394, 471] width 72 height 28
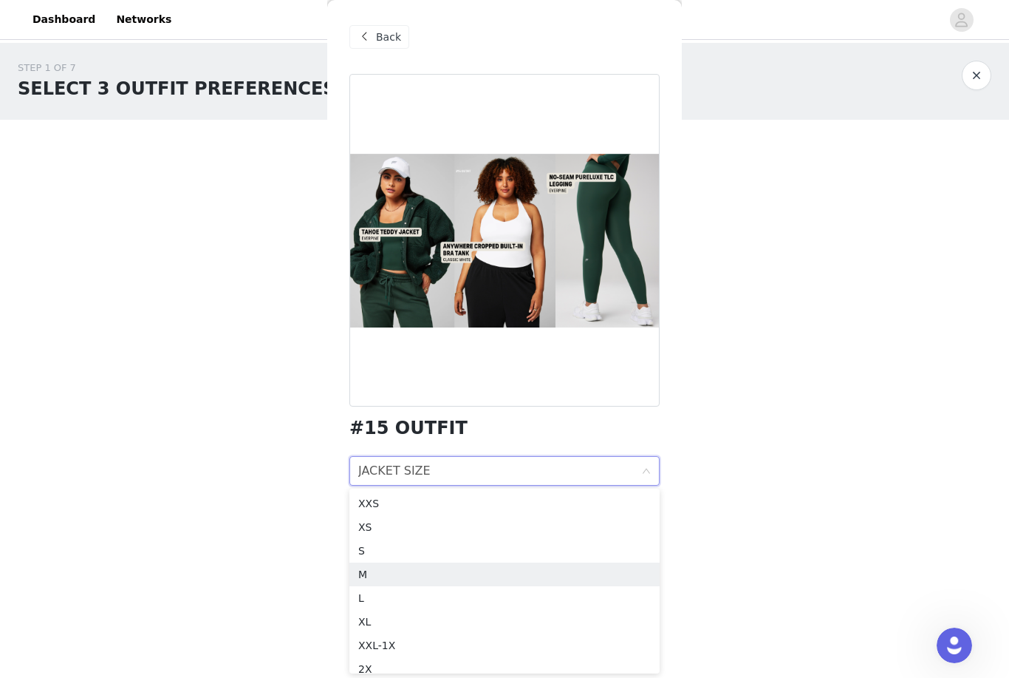
click at [381, 578] on div "M" at bounding box center [504, 574] width 293 height 16
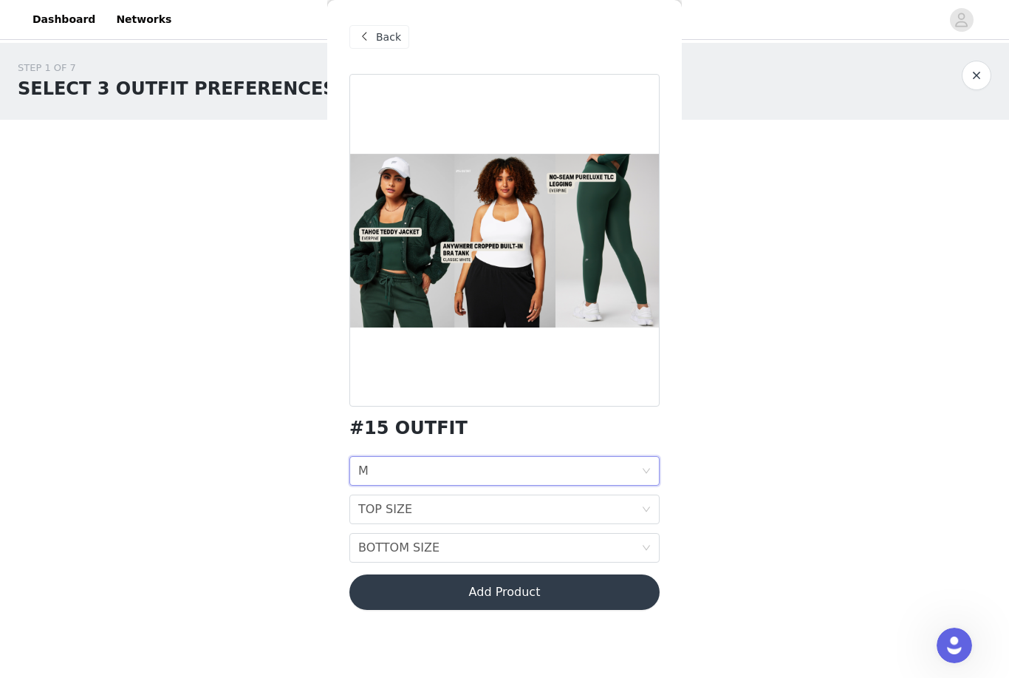
click at [375, 515] on div "TOP SIZE" at bounding box center [385, 509] width 54 height 28
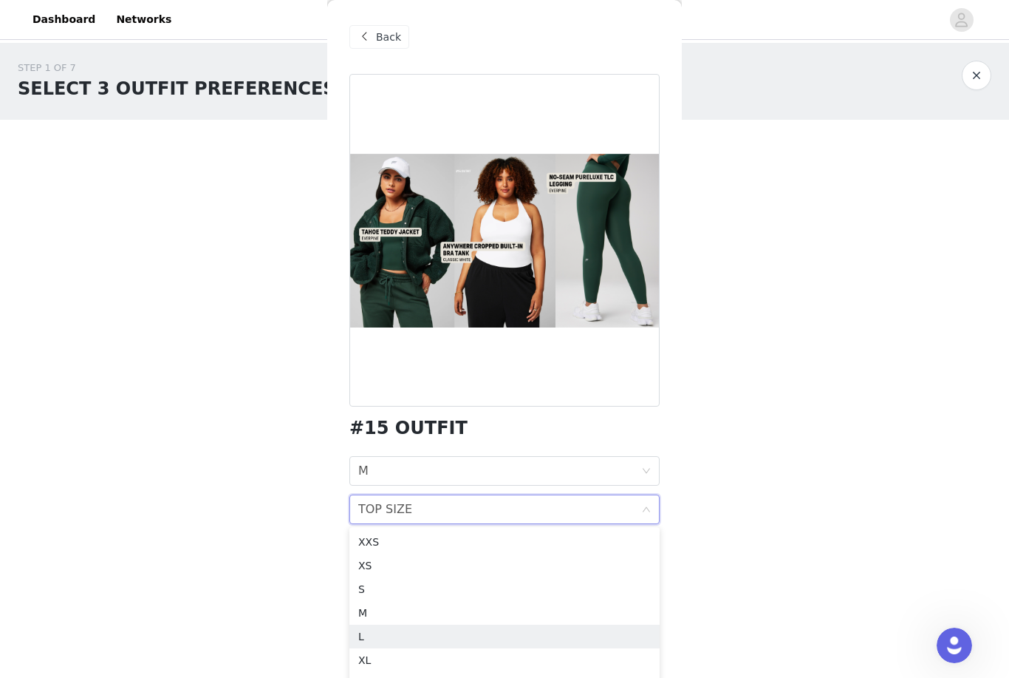
click at [374, 630] on div "L" at bounding box center [504, 636] width 293 height 16
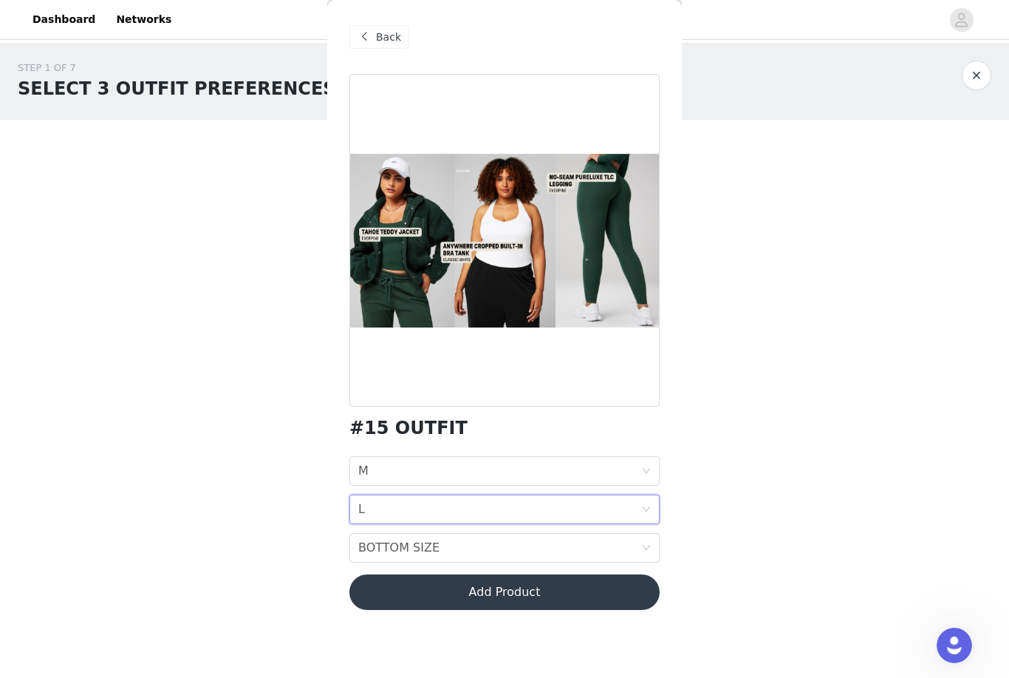
click at [373, 541] on div "BOTTOM SIZE" at bounding box center [398, 547] width 81 height 28
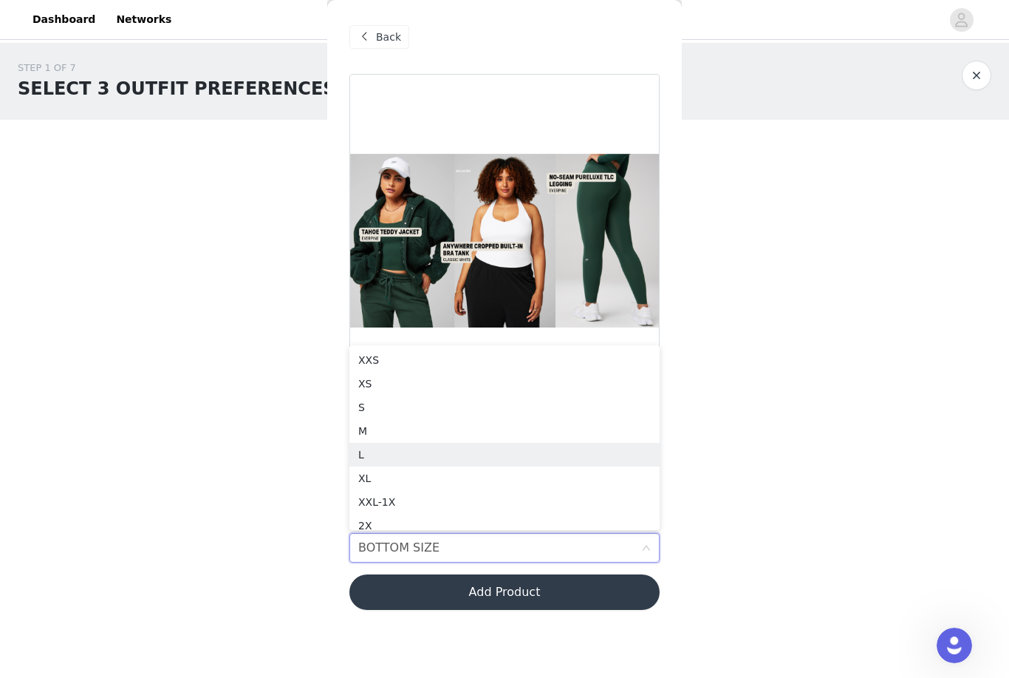
click at [360, 454] on div "L" at bounding box center [504, 454] width 293 height 16
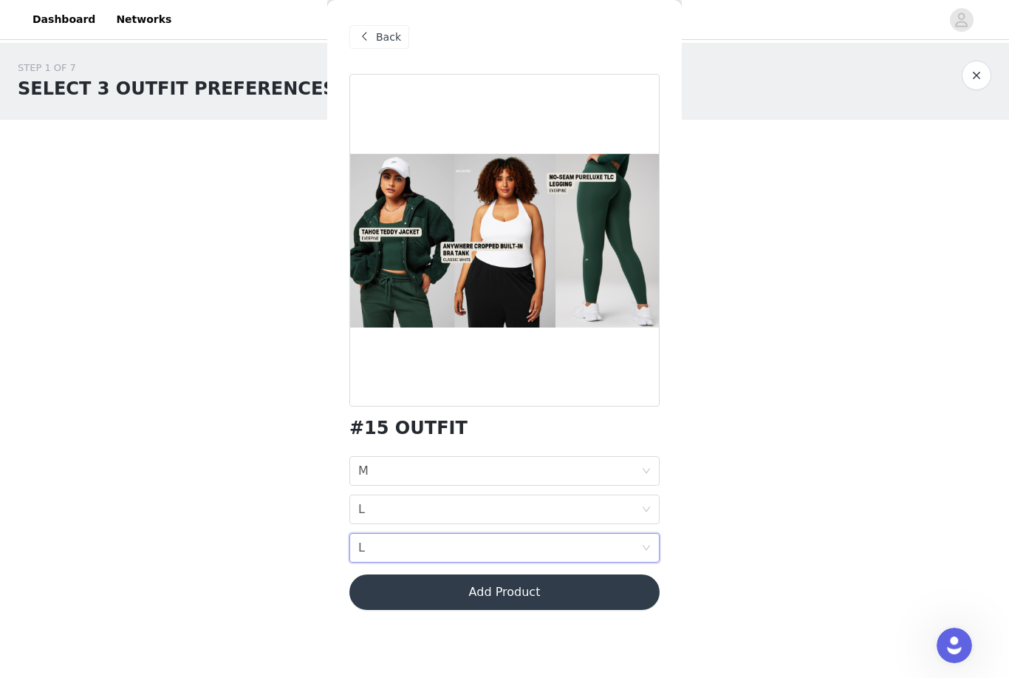
click at [410, 599] on button "Add Product" at bounding box center [504, 591] width 310 height 35
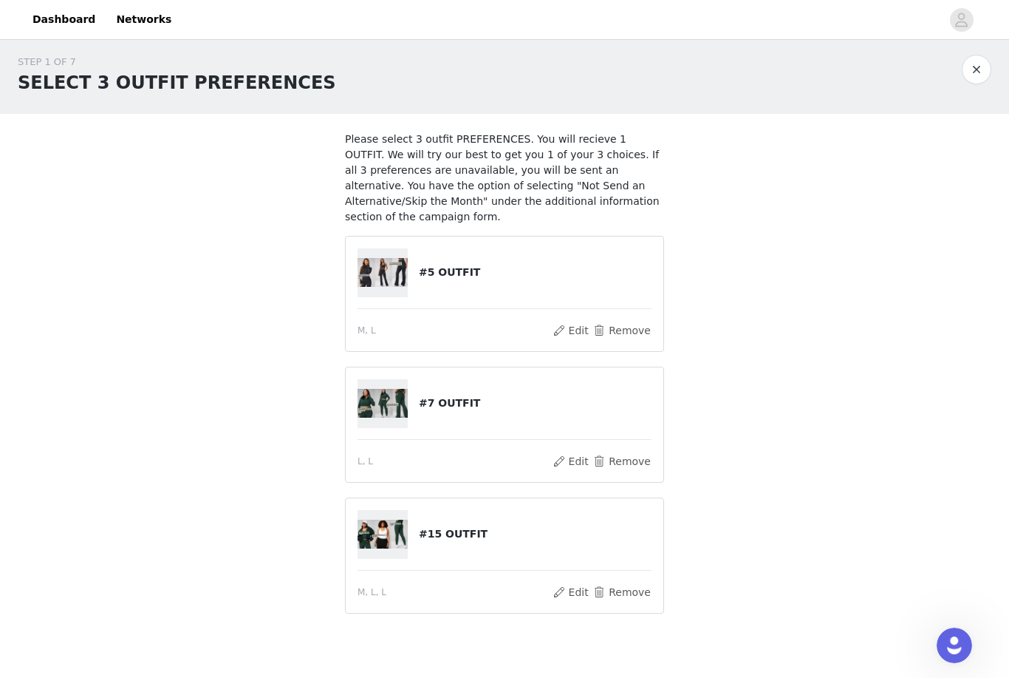
scroll to position [33, 0]
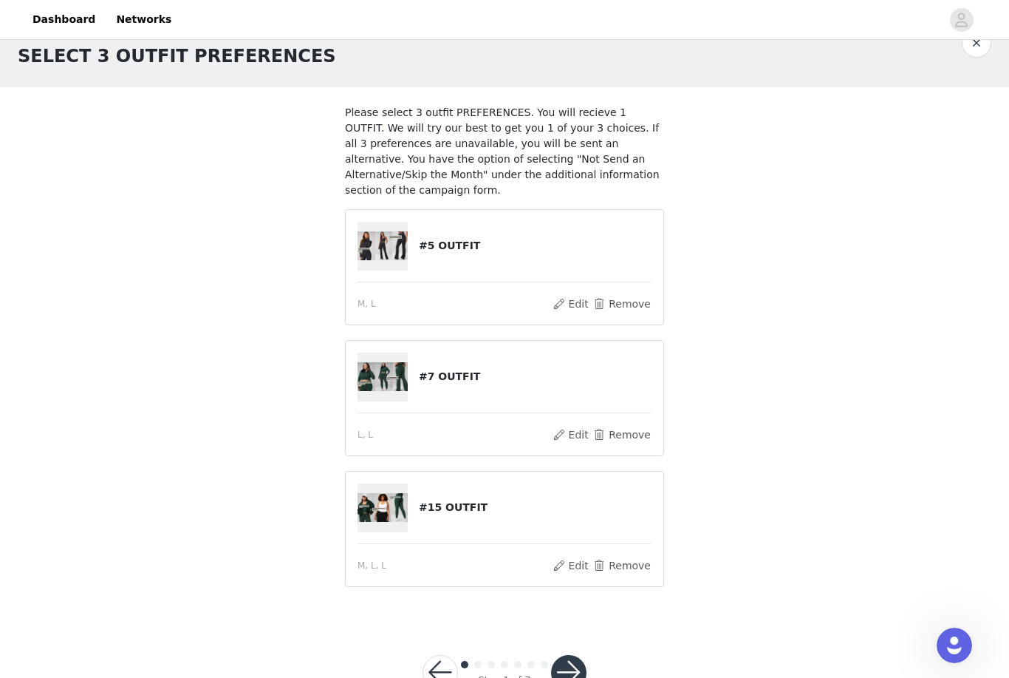
click at [572, 308] on button "Edit" at bounding box center [571, 304] width 38 height 18
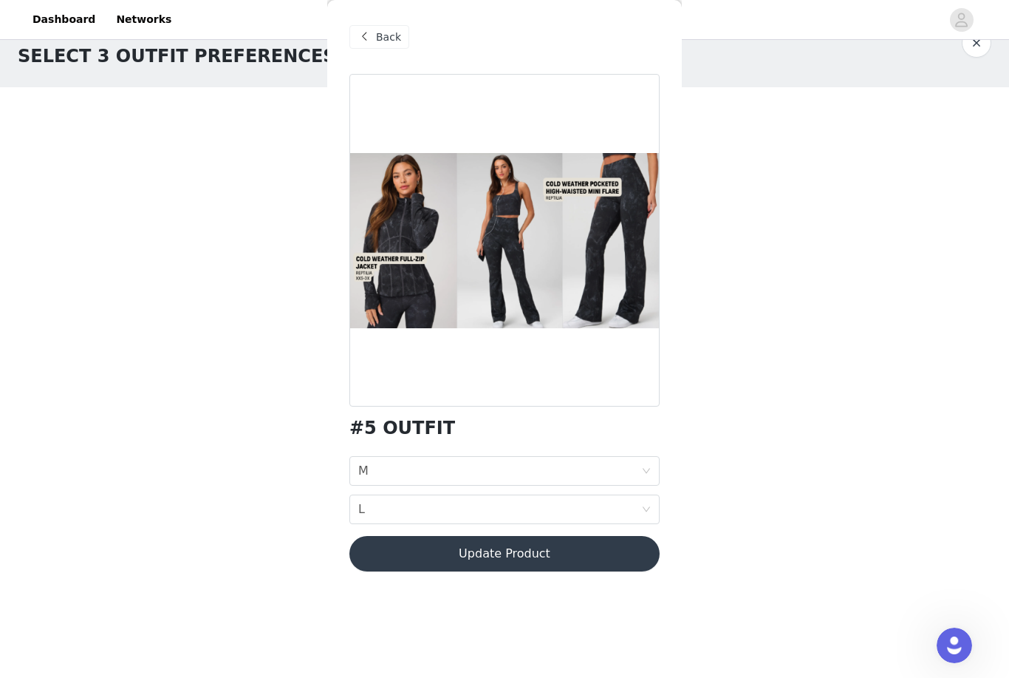
click at [278, 382] on div "STEP 1 OF 7 SELECT 3 OUTFIT PREFERENCES Please select 3 outfit PREFERENCES. You…" at bounding box center [504, 314] width 1009 height 609
click at [497, 559] on button "Update Product" at bounding box center [504, 553] width 310 height 35
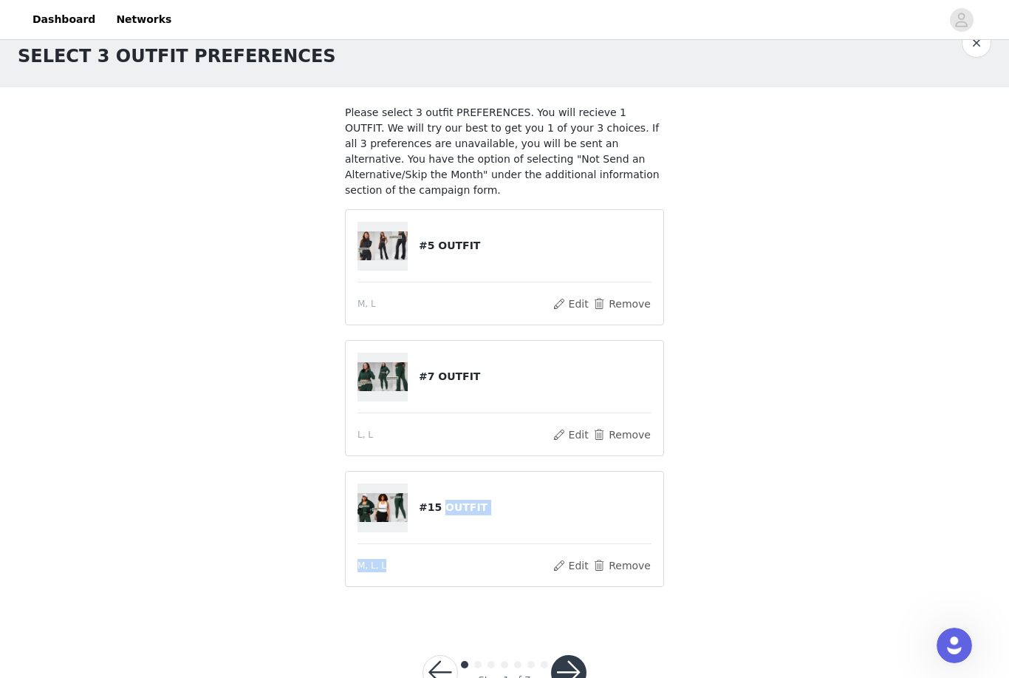
click at [628, 302] on button "Remove" at bounding box center [622, 304] width 59 height 18
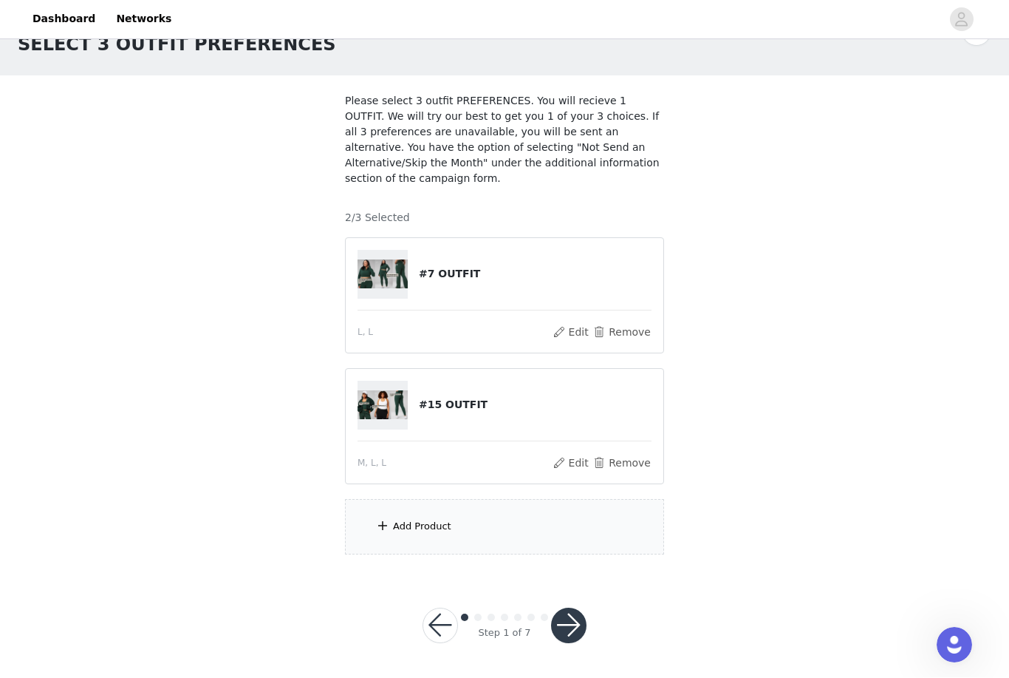
scroll to position [44, 0]
click at [402, 531] on div "Add Product" at bounding box center [422, 526] width 58 height 15
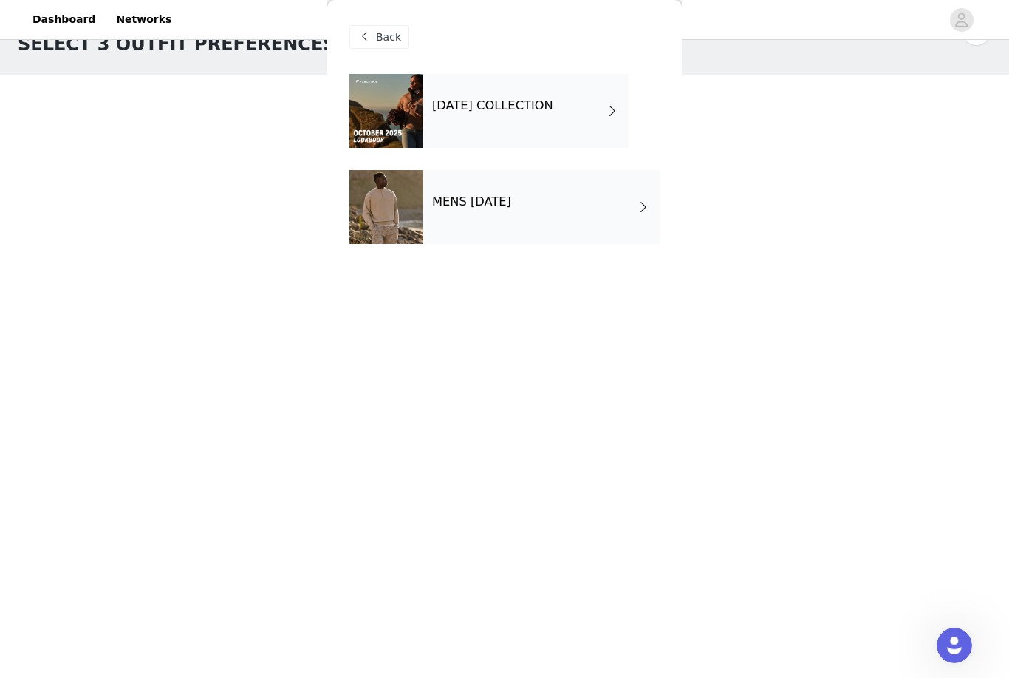
click at [471, 120] on div "OCTOBER 2025 COLLECTION" at bounding box center [525, 111] width 205 height 74
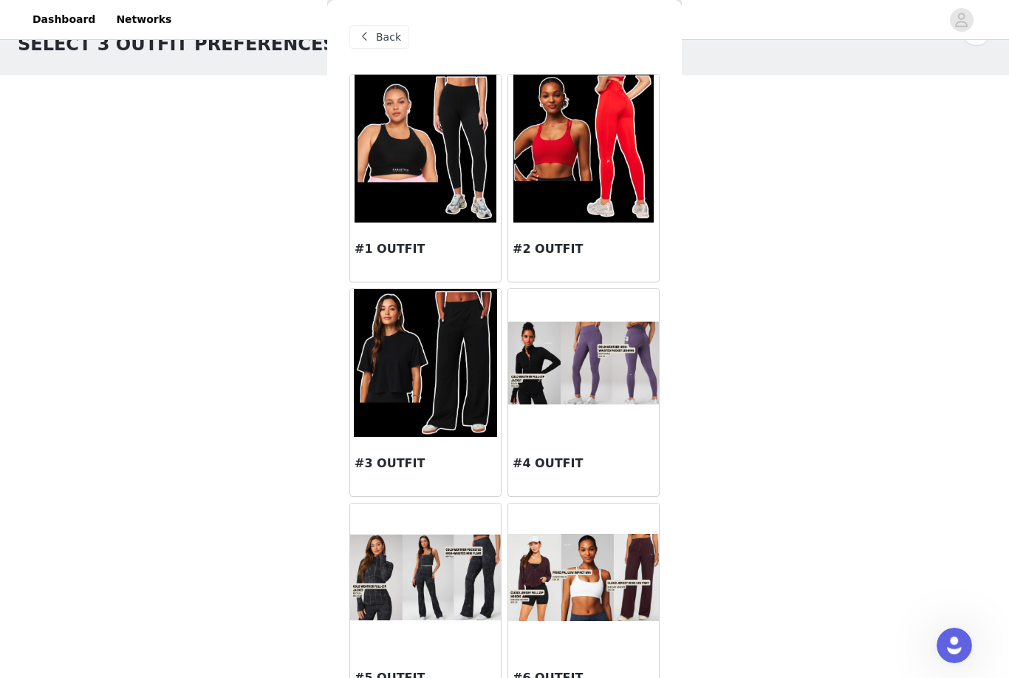
click at [427, 582] on img at bounding box center [425, 577] width 151 height 86
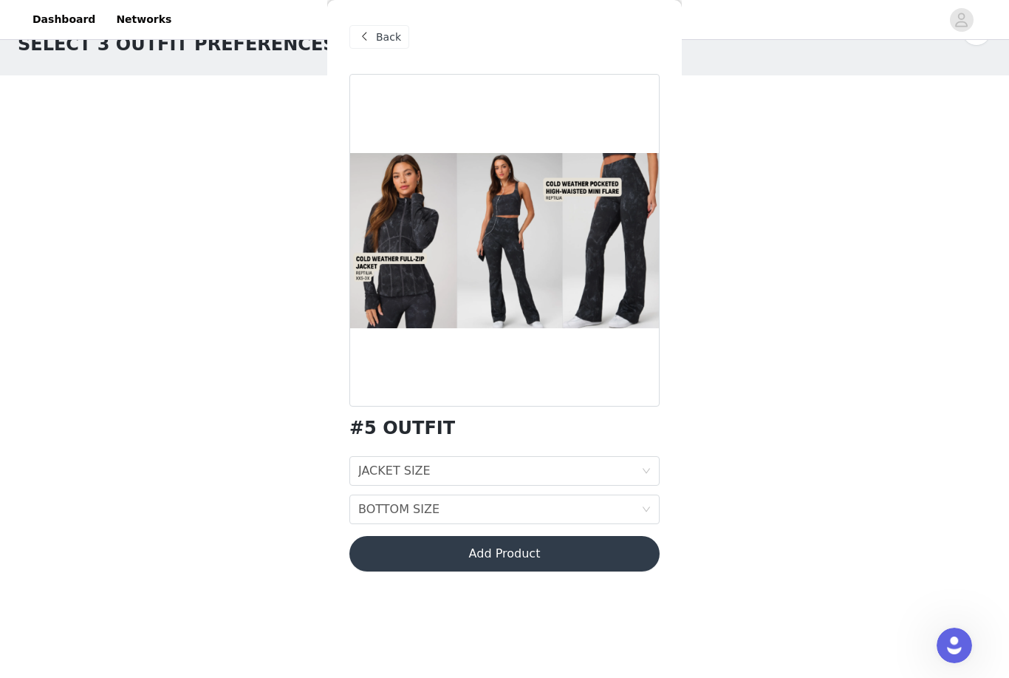
click at [411, 473] on div "JACKET SIZE" at bounding box center [394, 471] width 72 height 28
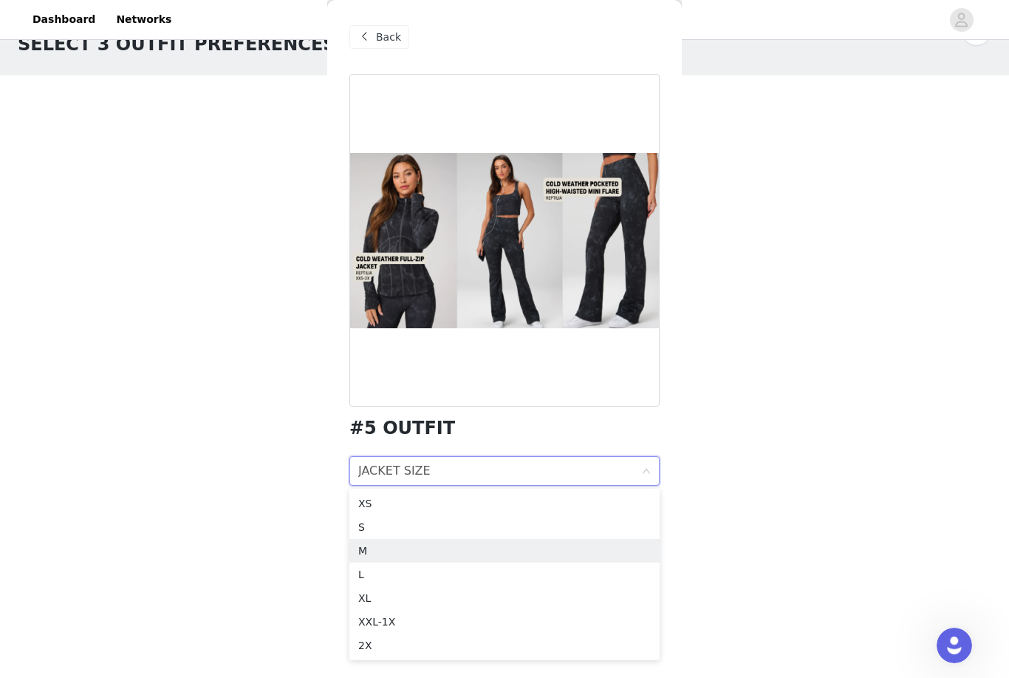
click at [366, 550] on div "M" at bounding box center [504, 550] width 293 height 16
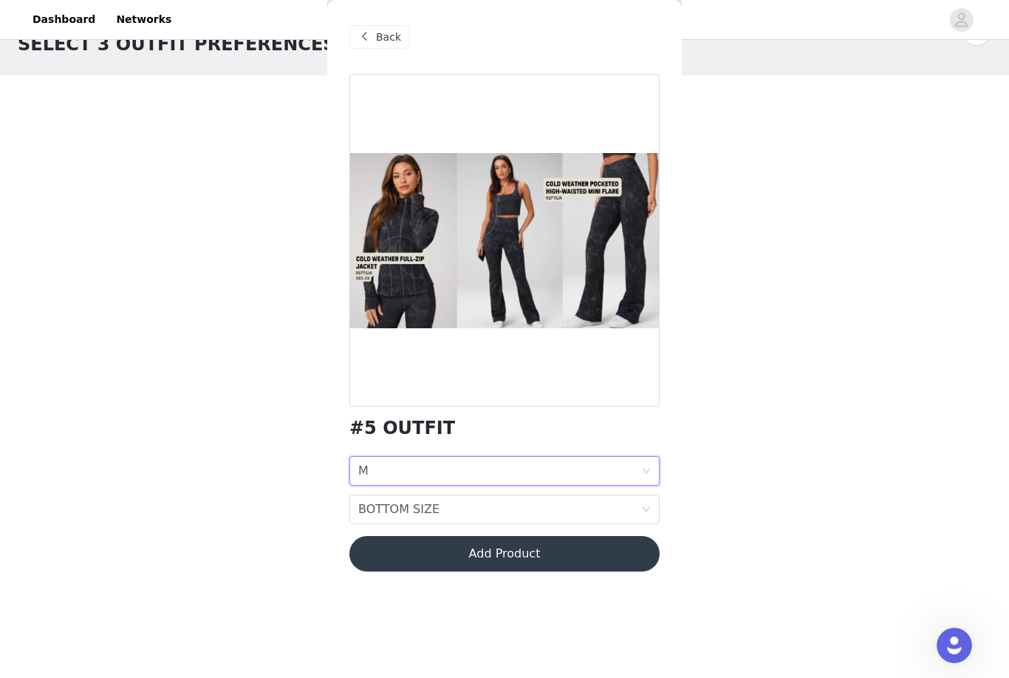
click at [383, 511] on div "BOTTOM SIZE" at bounding box center [398, 509] width 81 height 28
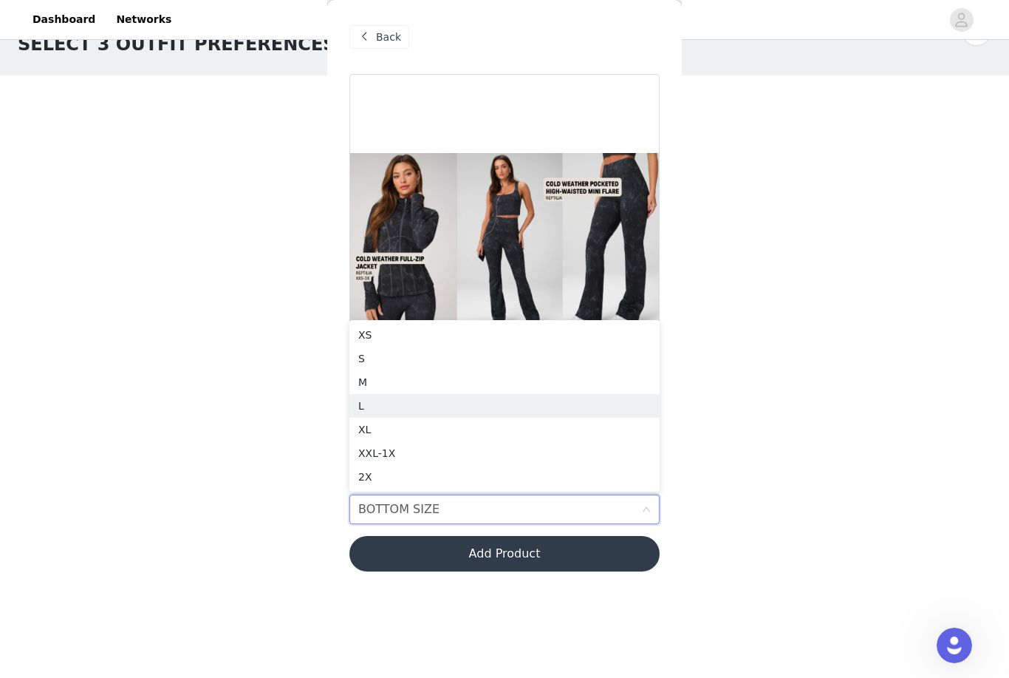
click at [372, 406] on div "L" at bounding box center [504, 406] width 293 height 16
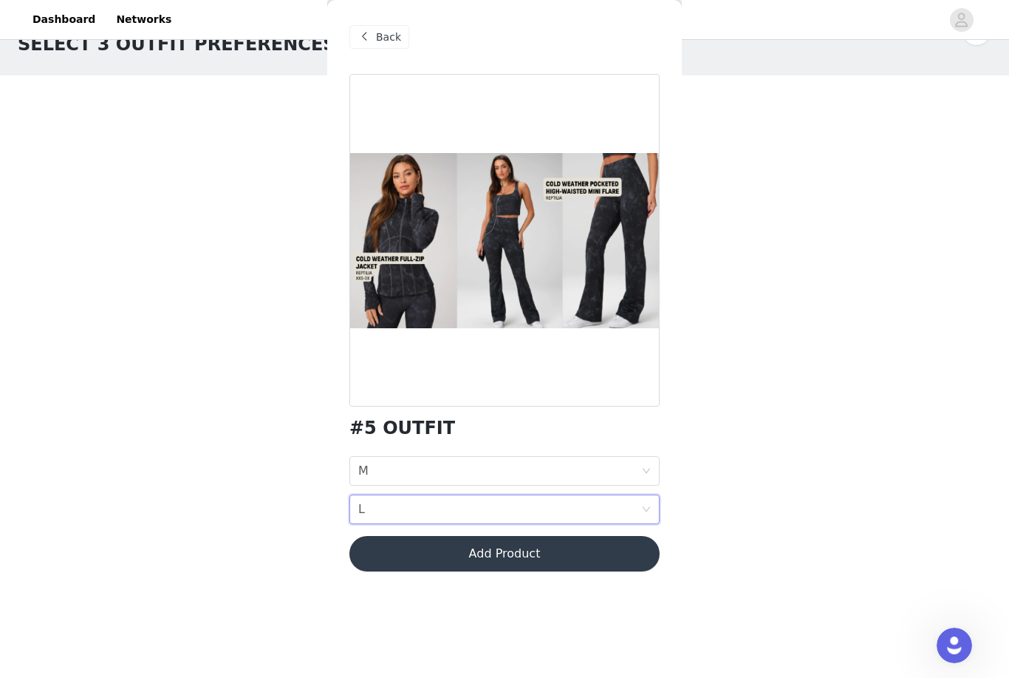
click at [415, 552] on button "Add Product" at bounding box center [504, 553] width 310 height 35
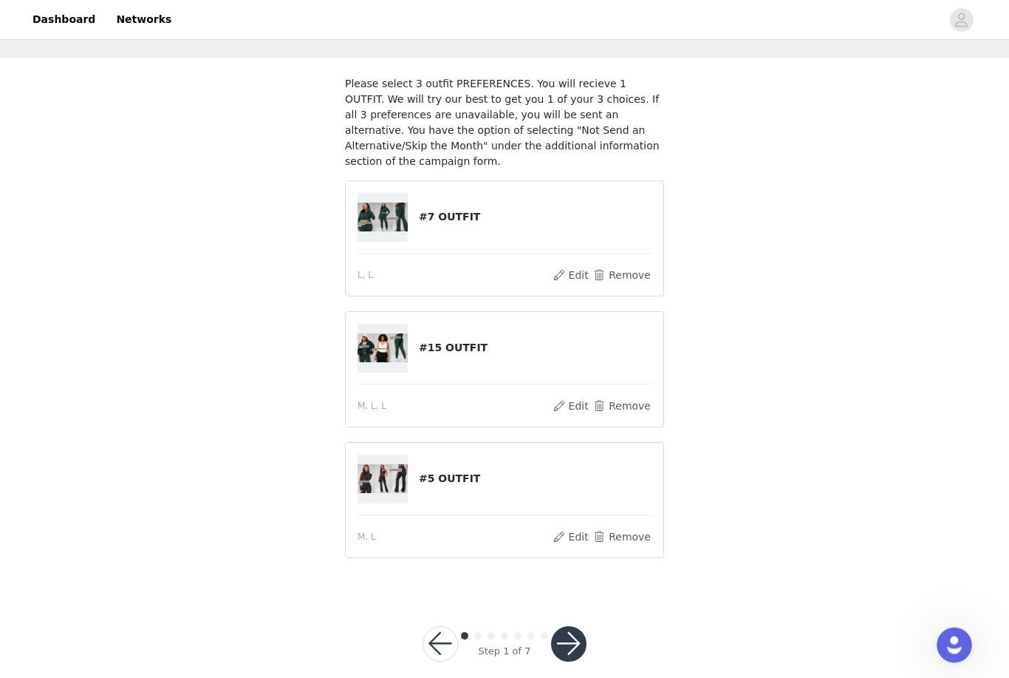
scroll to position [80, 0]
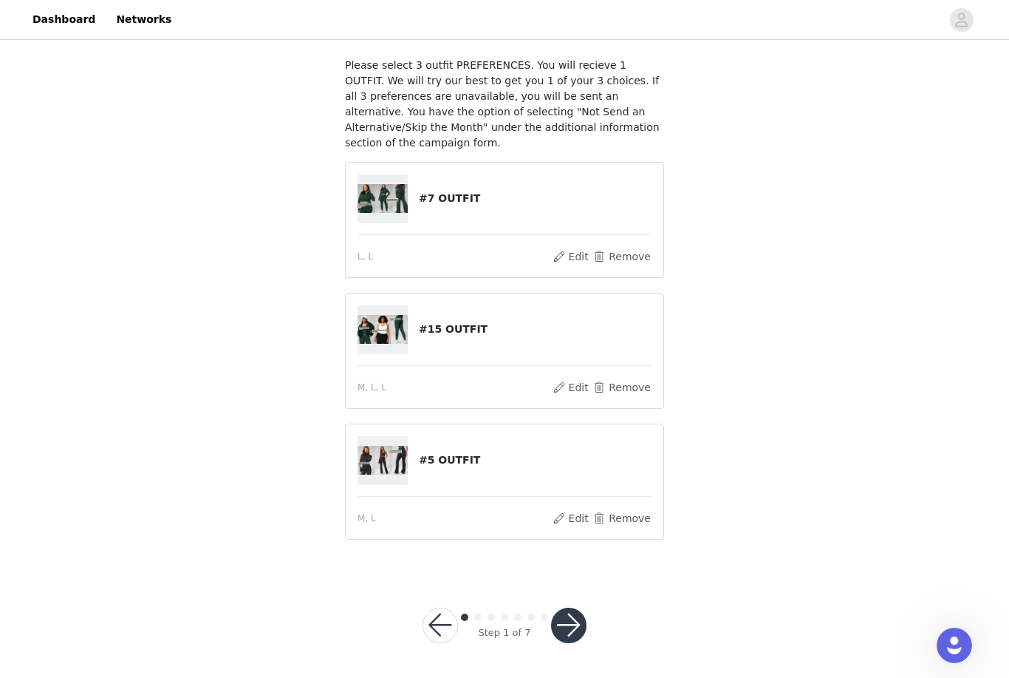
click at [570, 626] on button "button" at bounding box center [568, 624] width 35 height 35
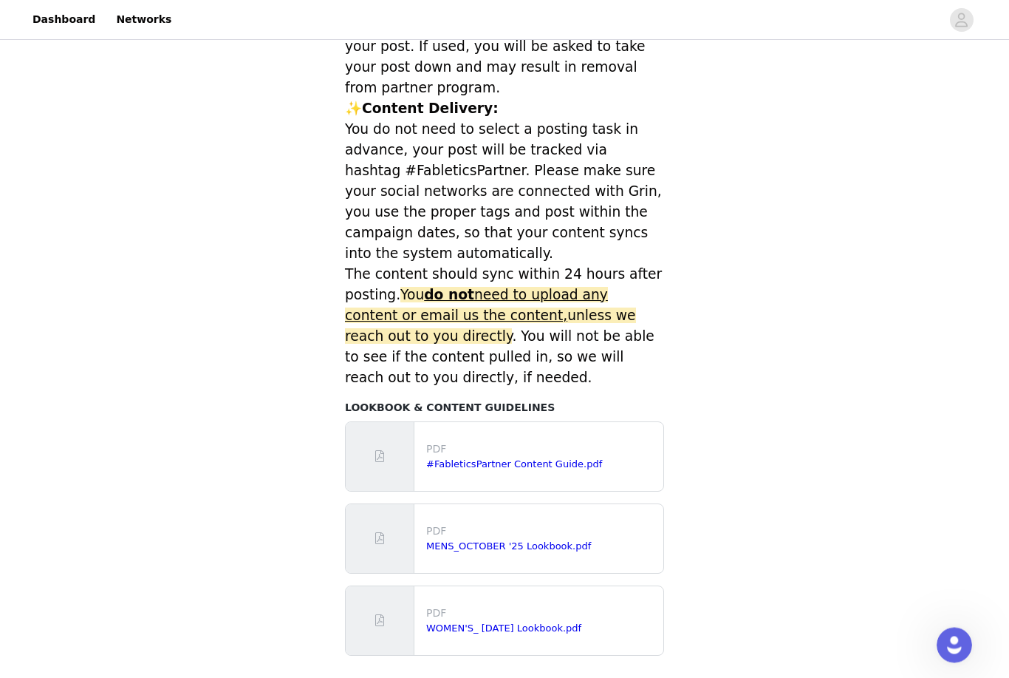
scroll to position [511, 0]
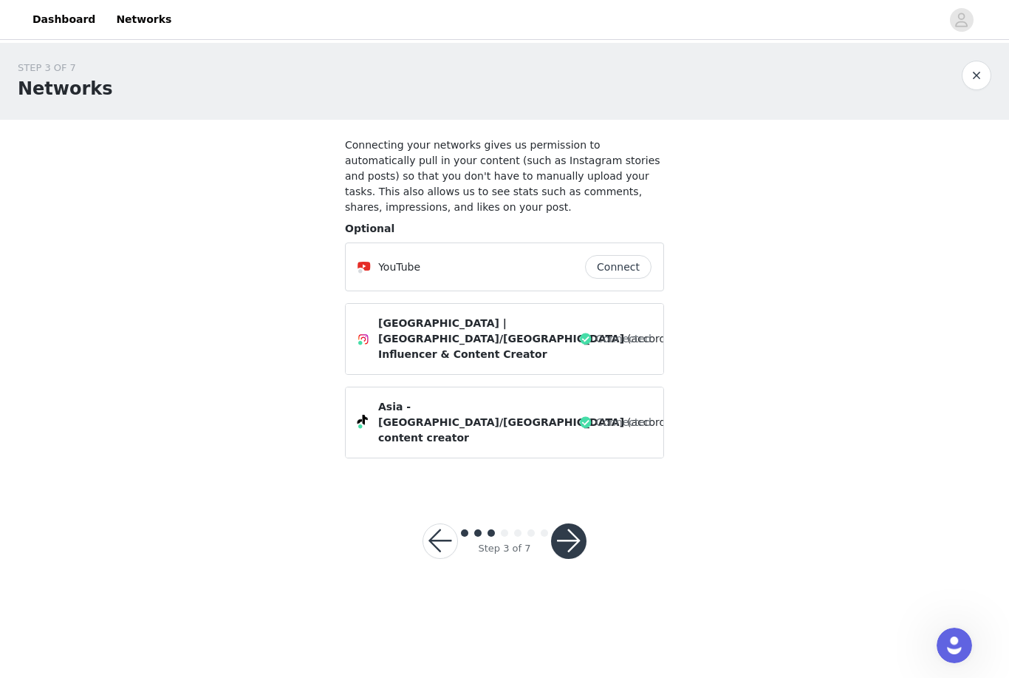
click at [577, 526] on button "button" at bounding box center [568, 540] width 35 height 35
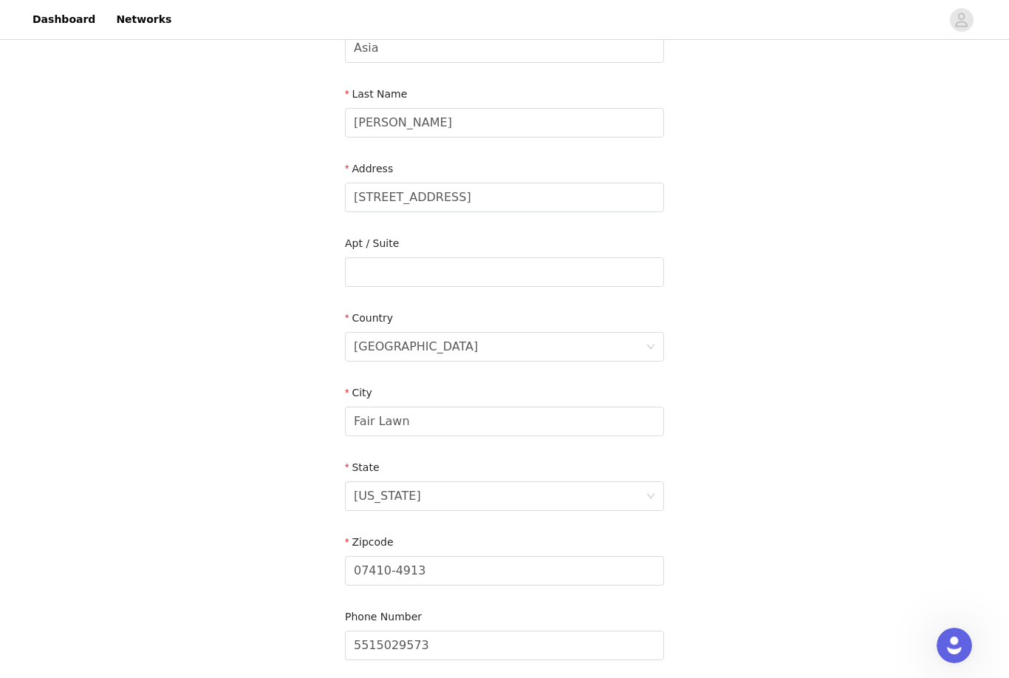
scroll to position [282, 0]
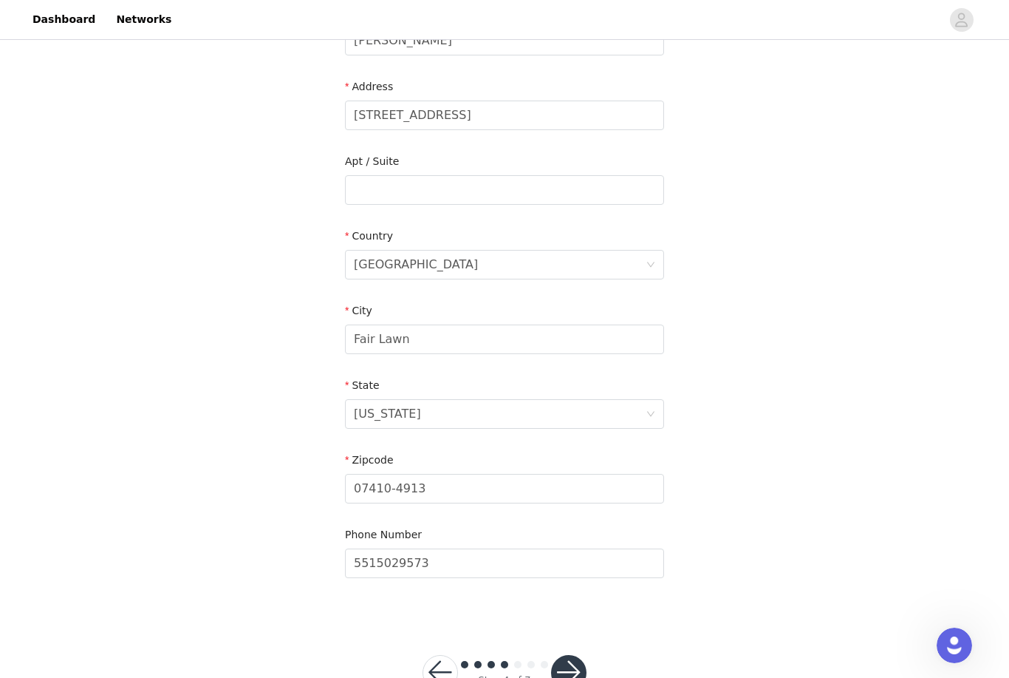
click at [572, 666] on button "button" at bounding box center [568, 672] width 35 height 35
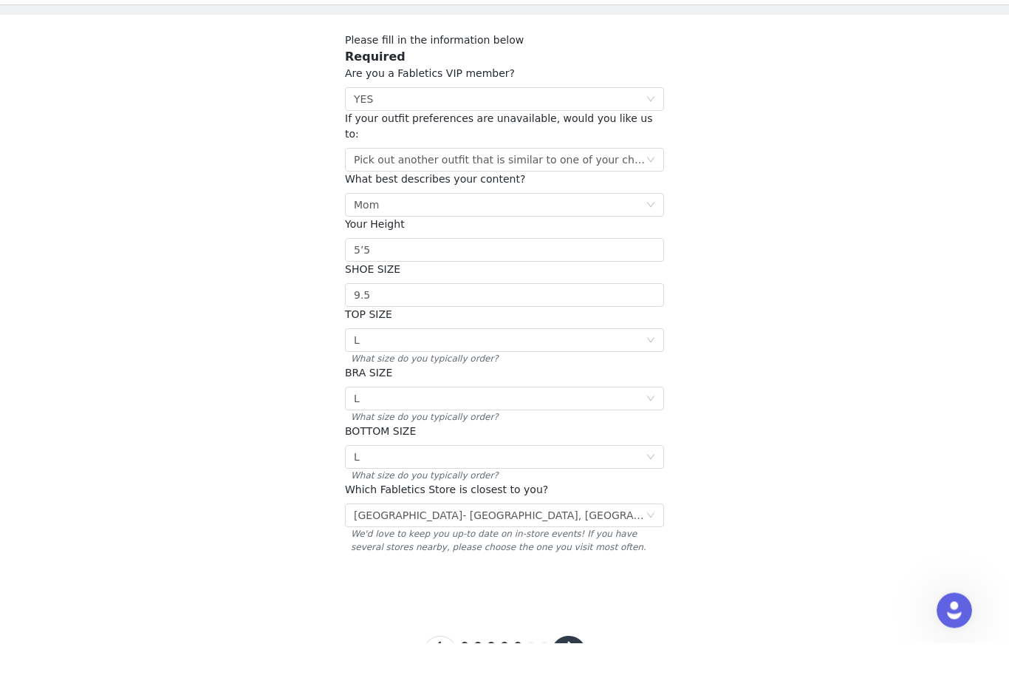
scroll to position [69, 0]
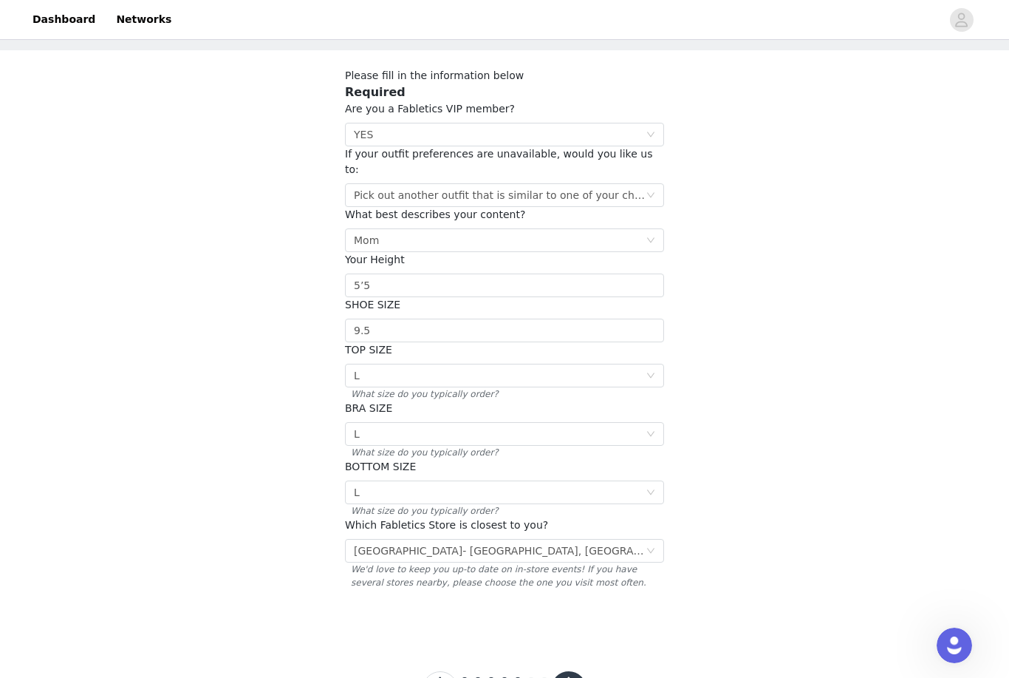
click at [574, 671] on button "button" at bounding box center [568, 688] width 35 height 35
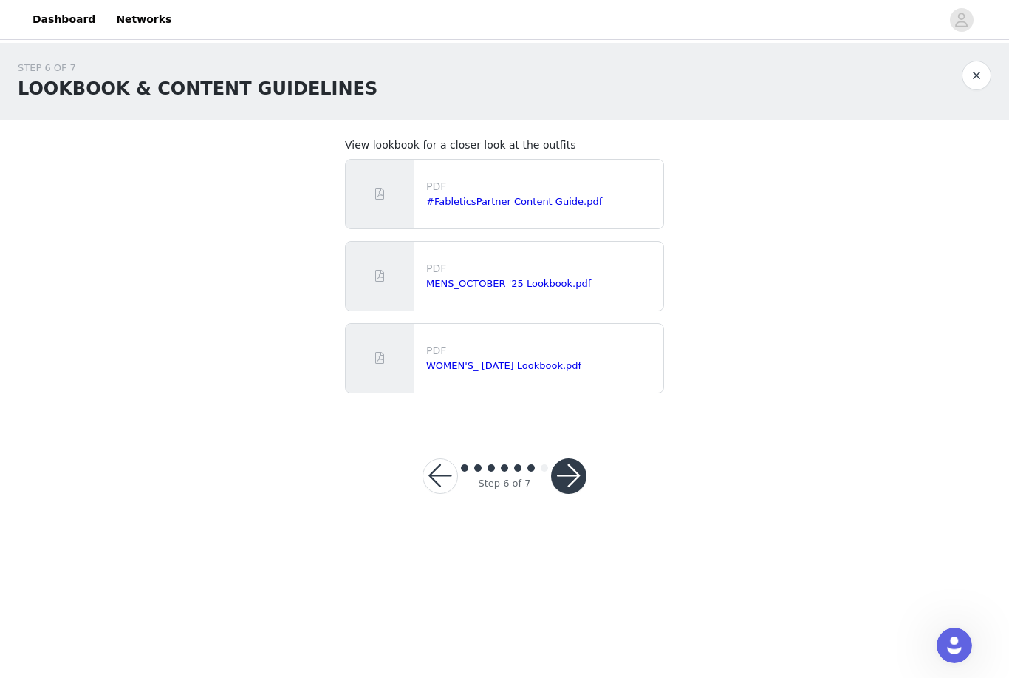
click at [579, 477] on button "button" at bounding box center [568, 475] width 35 height 35
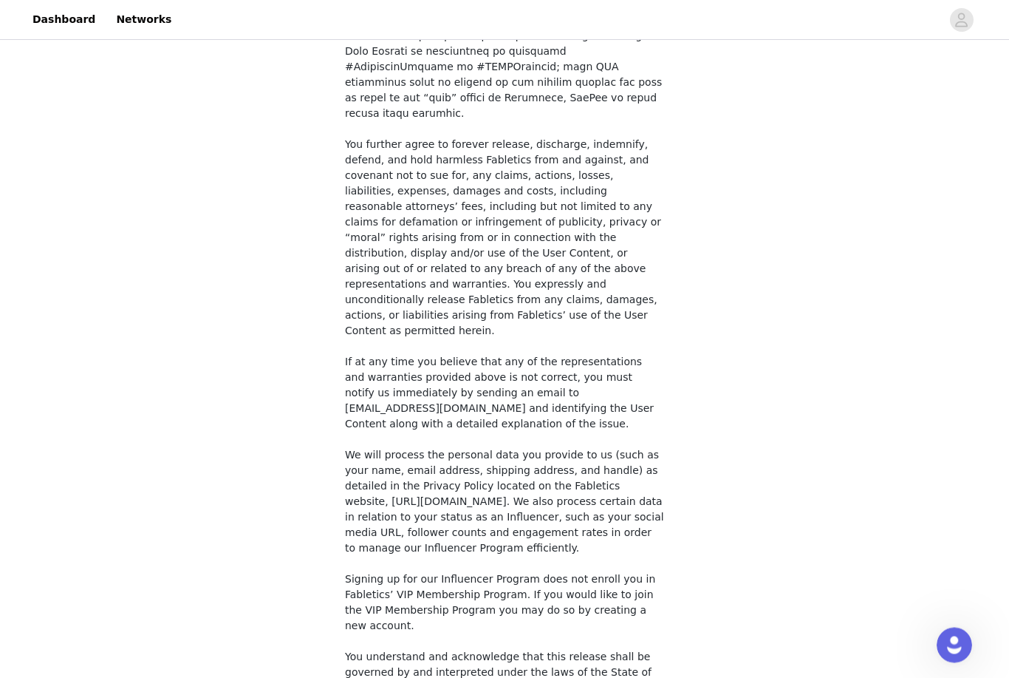
scroll to position [951, 0]
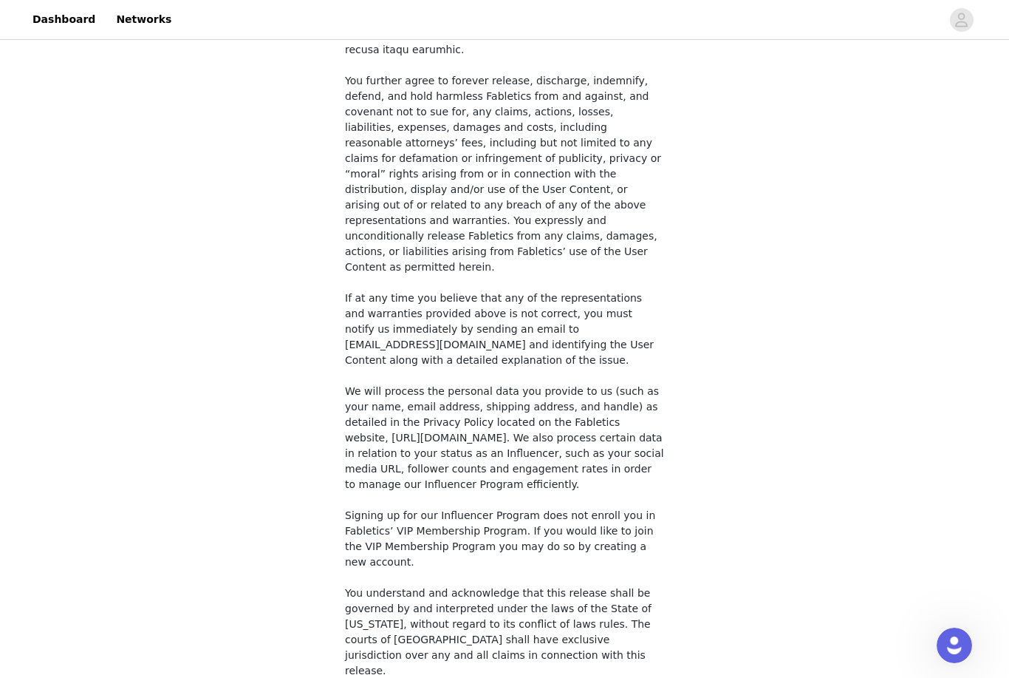
checkbox input "true"
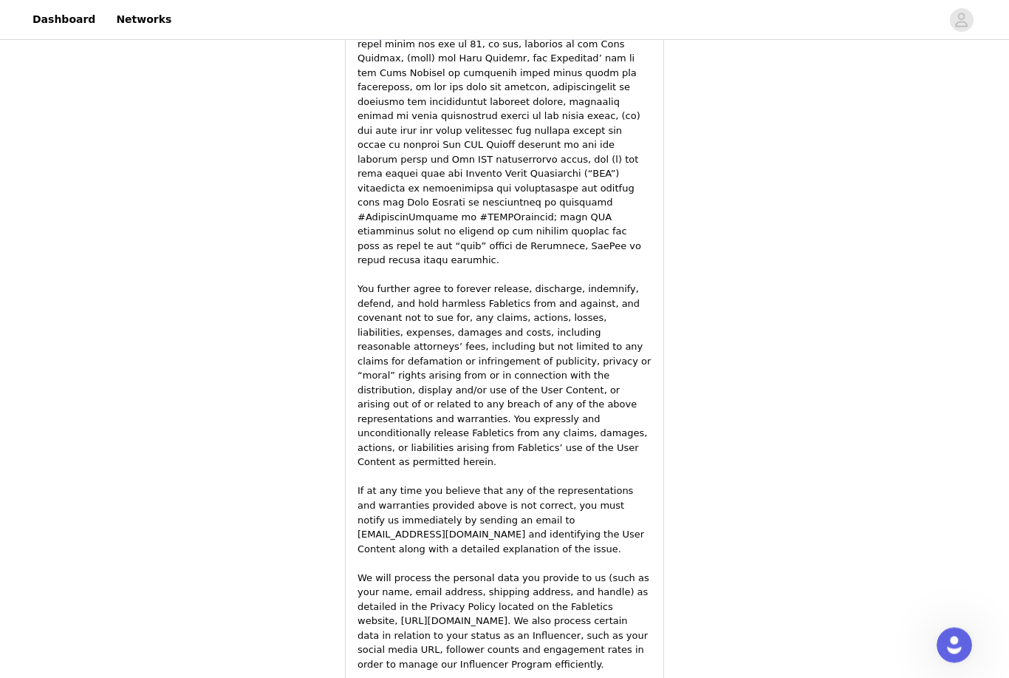
scroll to position [1980, 0]
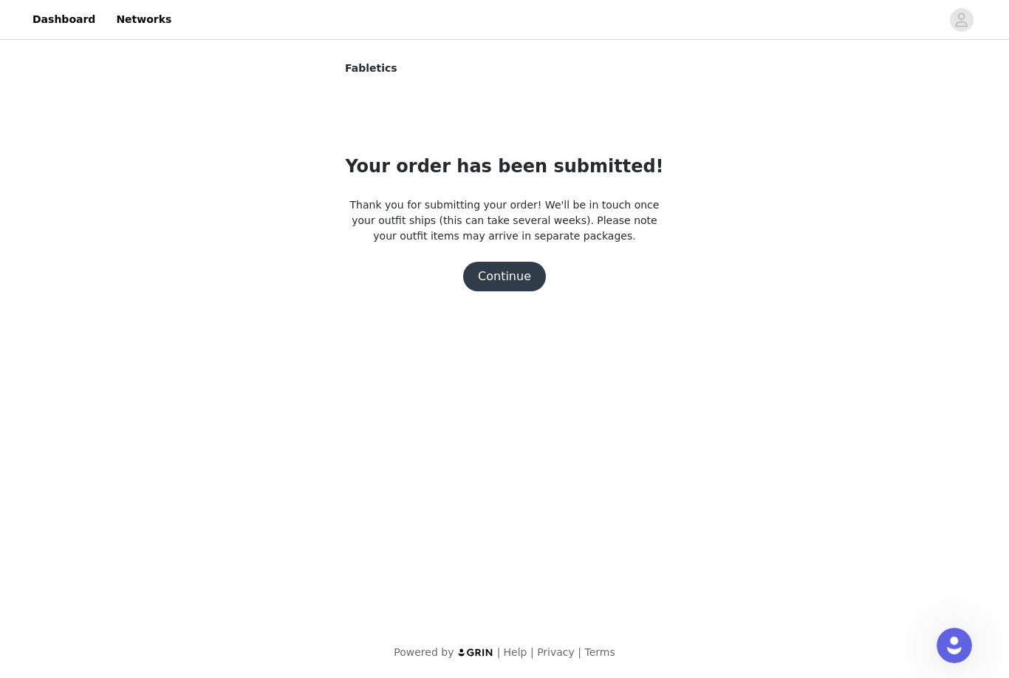
scroll to position [0, 0]
click at [506, 283] on button "Continue" at bounding box center [504, 277] width 83 height 30
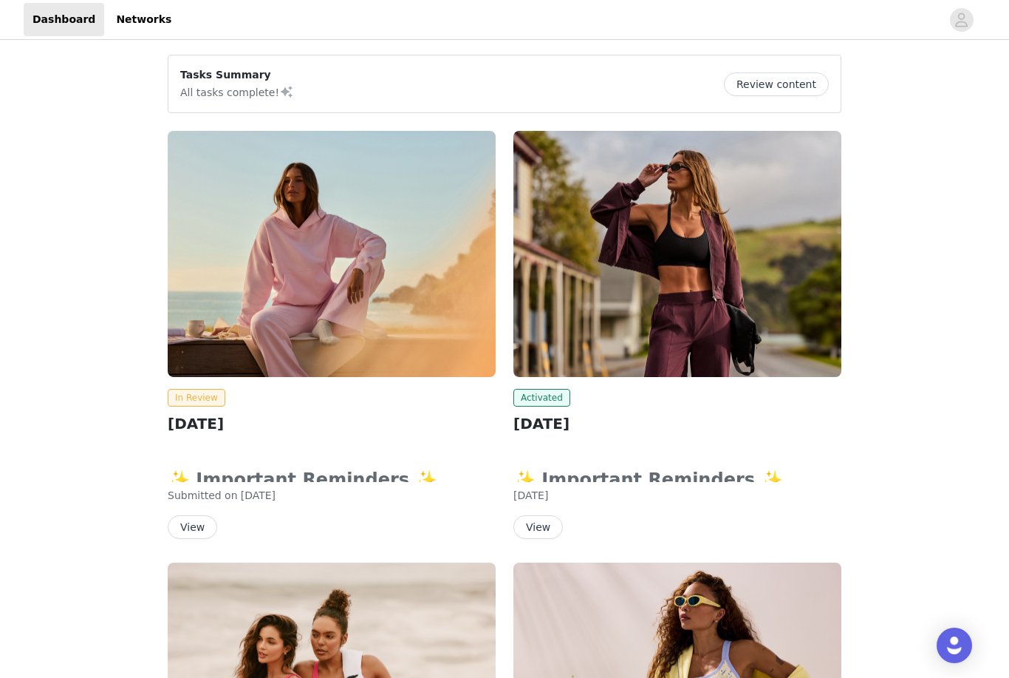
click at [766, 90] on button "Review content" at bounding box center [776, 84] width 105 height 24
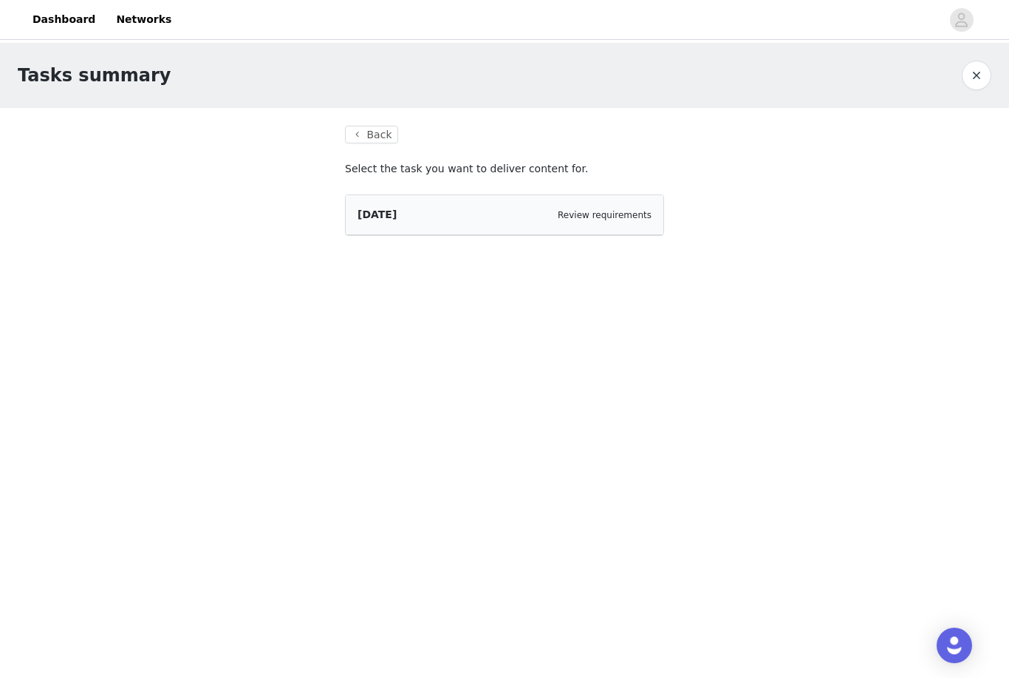
click at [593, 219] on link "Review requirements" at bounding box center [605, 215] width 94 height 10
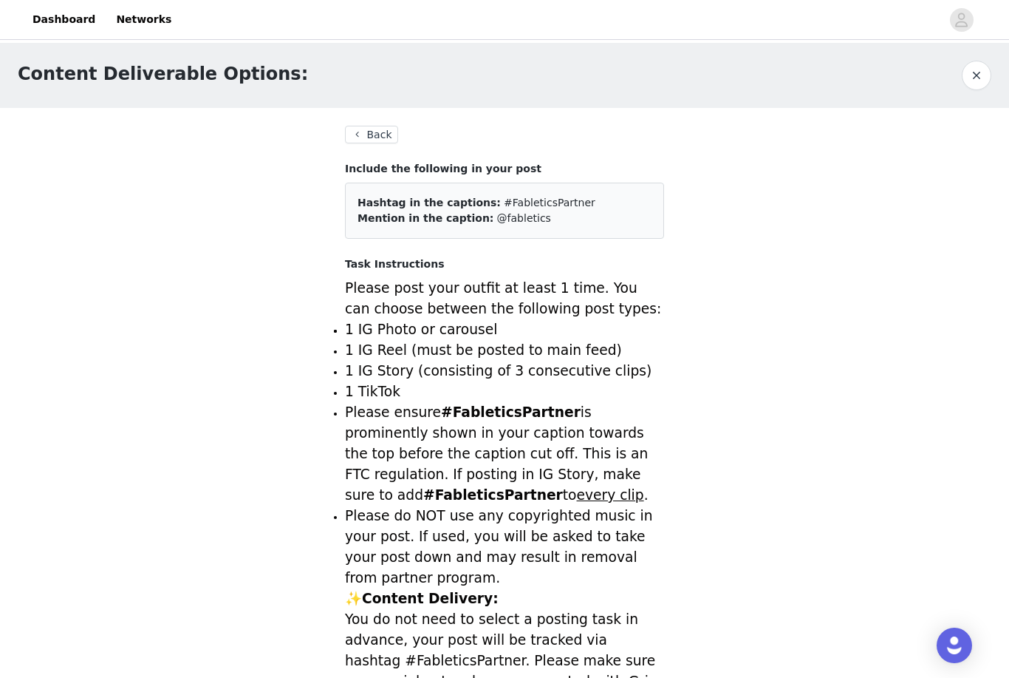
click at [375, 143] on button "Back" at bounding box center [371, 135] width 53 height 18
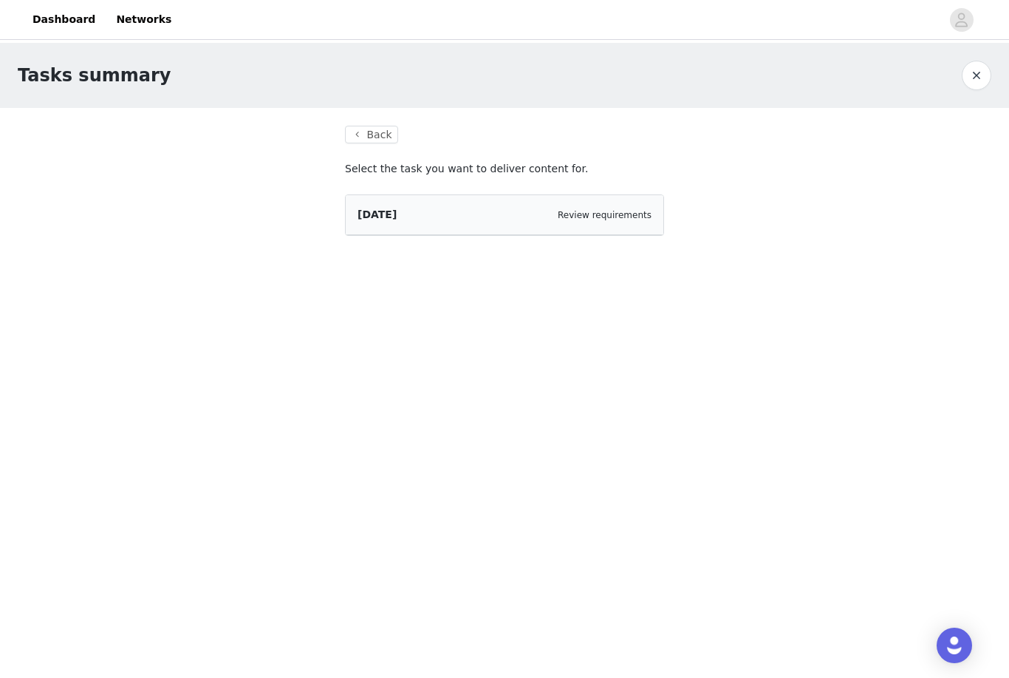
click at [366, 137] on button "Back" at bounding box center [371, 135] width 53 height 18
